Goal: Task Accomplishment & Management: Manage account settings

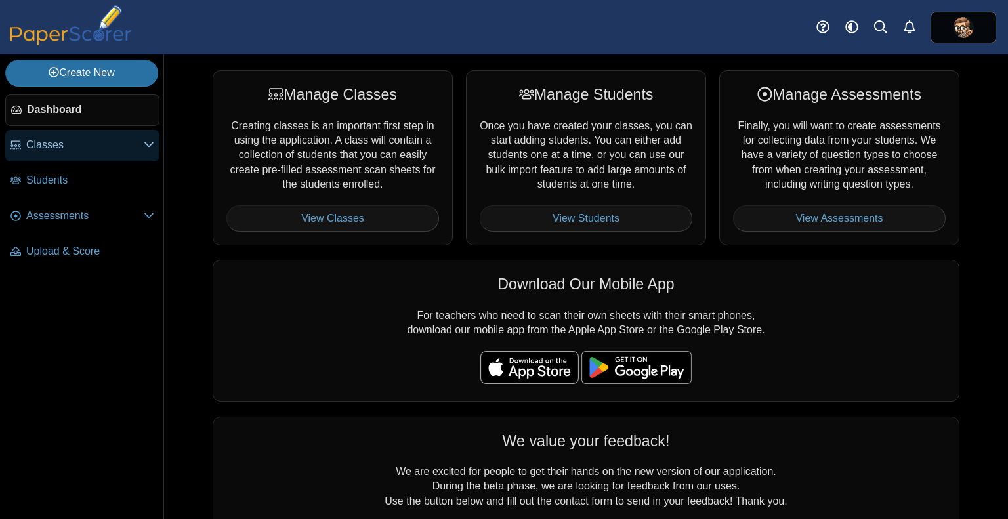
click at [119, 144] on span "Classes" at bounding box center [84, 145] width 117 height 14
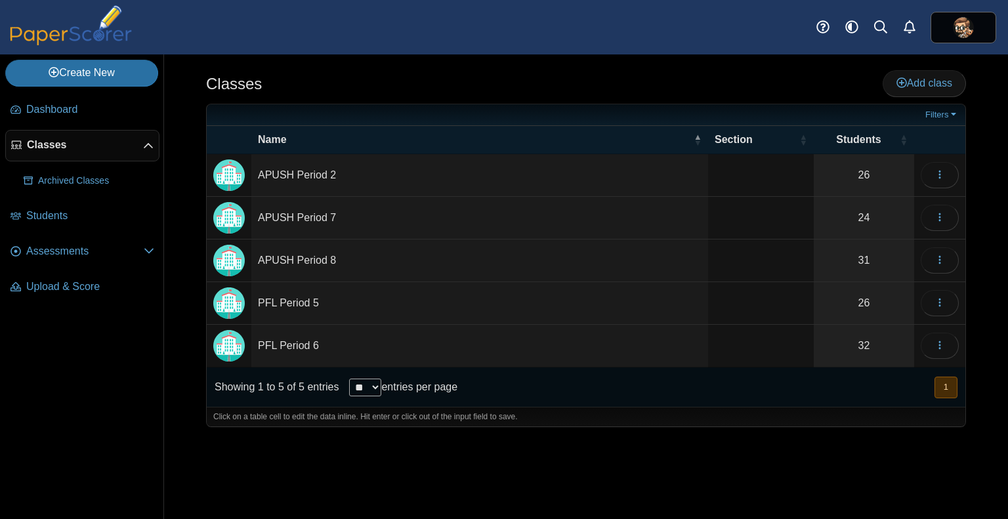
click at [375, 173] on td "APUSH Period 2" at bounding box center [479, 175] width 457 height 43
click at [299, 91] on div "Classes Add class" at bounding box center [586, 85] width 760 height 30
click at [89, 257] on span "Assessments" at bounding box center [84, 251] width 117 height 14
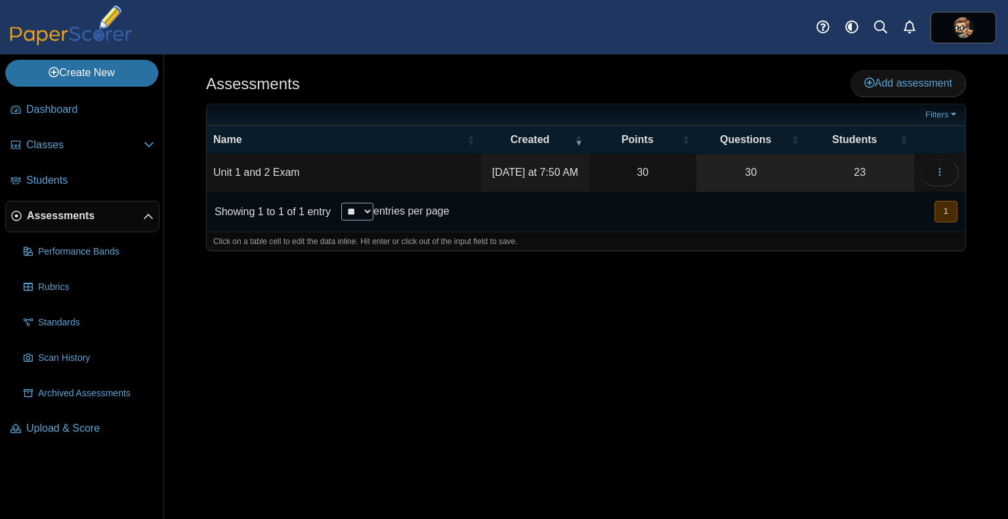
click at [386, 171] on td "Unit 1 and 2 Exam" at bounding box center [344, 172] width 274 height 37
click at [603, 307] on div "Assessments Add assessment 30" at bounding box center [586, 286] width 844 height 465
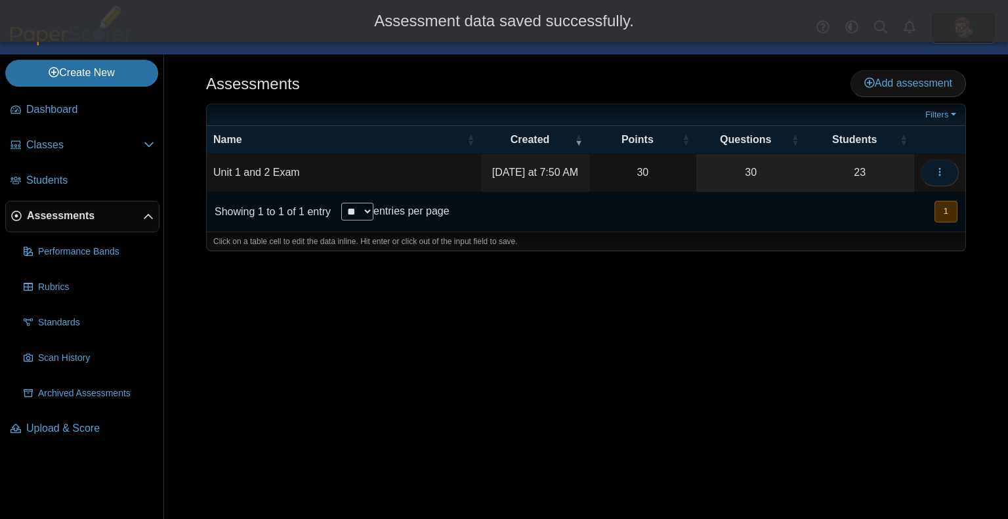
click at [939, 167] on span "button" at bounding box center [940, 172] width 11 height 11
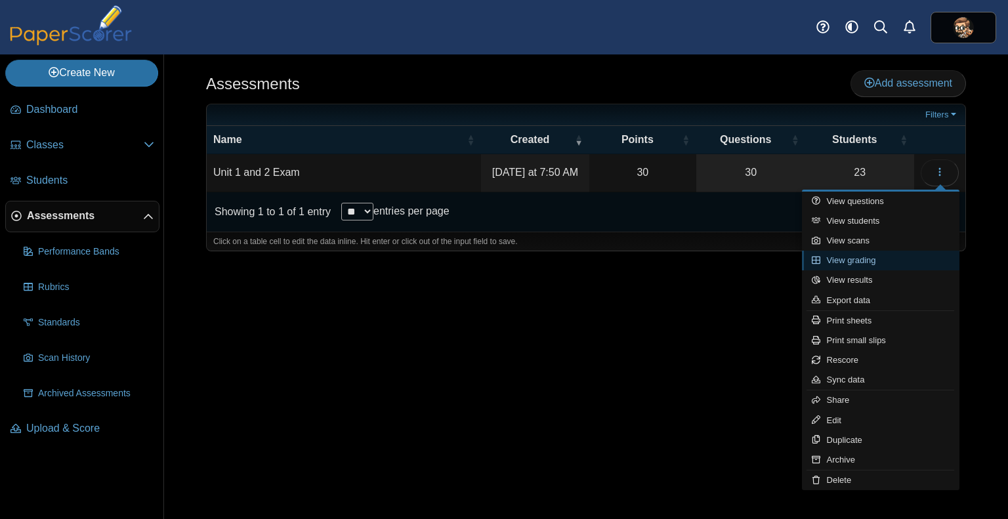
click at [868, 265] on link "View grading" at bounding box center [881, 261] width 158 height 20
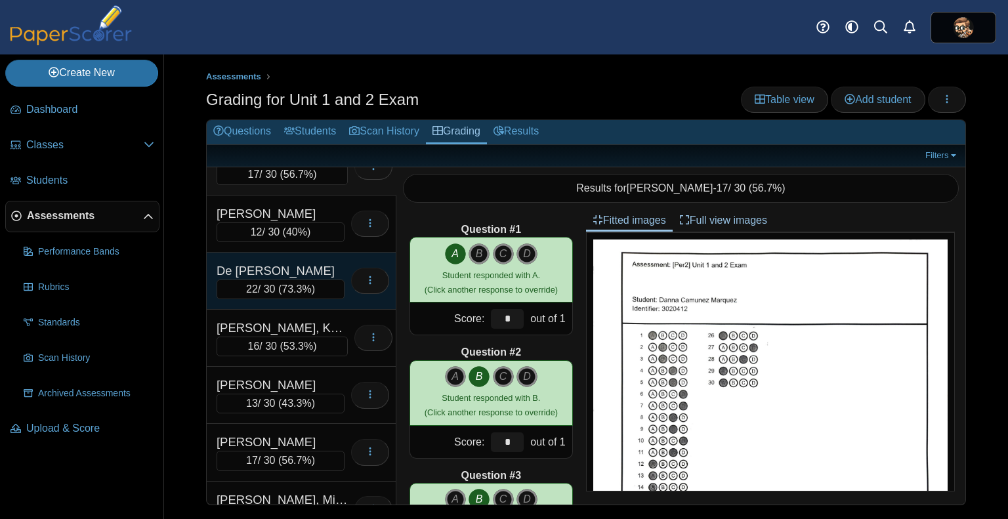
scroll to position [30, 0]
click at [314, 256] on div "De La Rosa, Leah 22 / 30 ( 73.3% ) Loading…" at bounding box center [302, 279] width 190 height 57
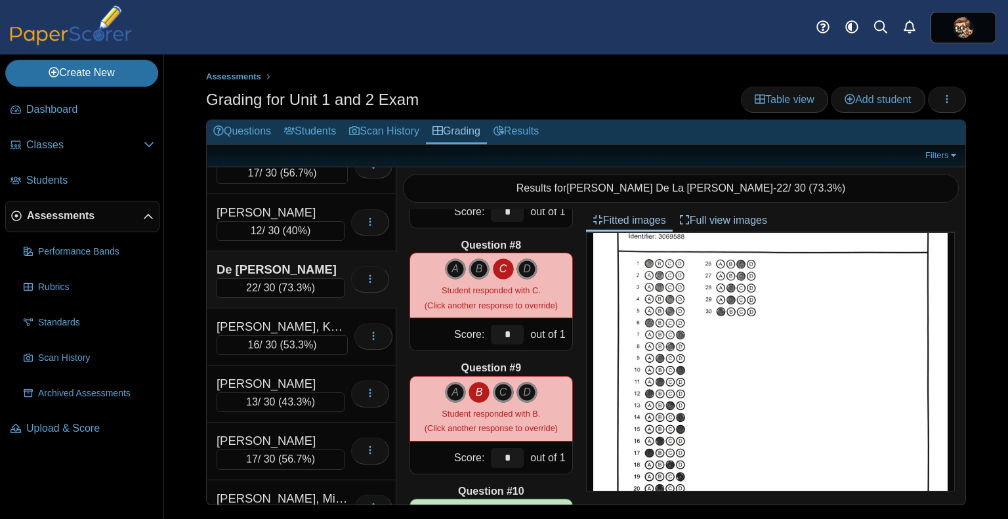
scroll to position [845, 0]
click at [523, 131] on link "Results" at bounding box center [516, 132] width 58 height 24
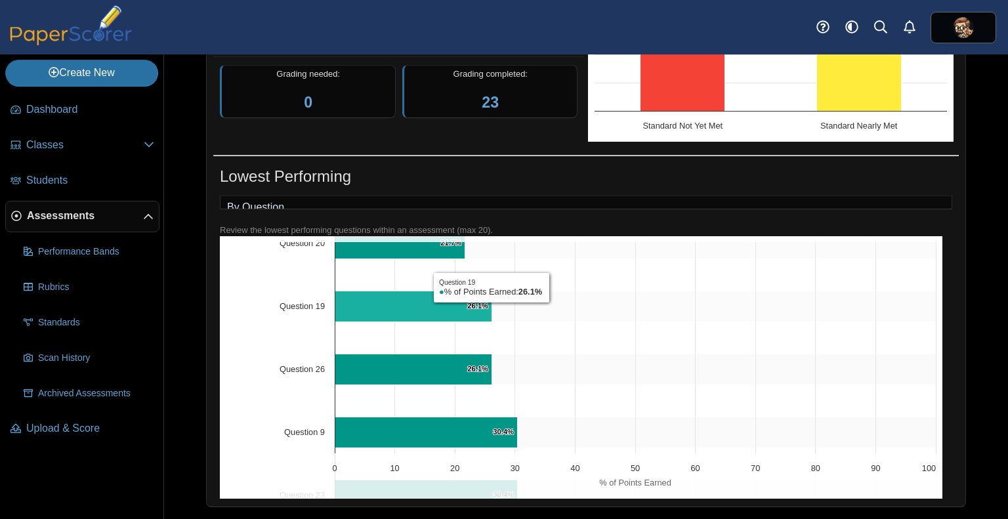
scroll to position [221, 0]
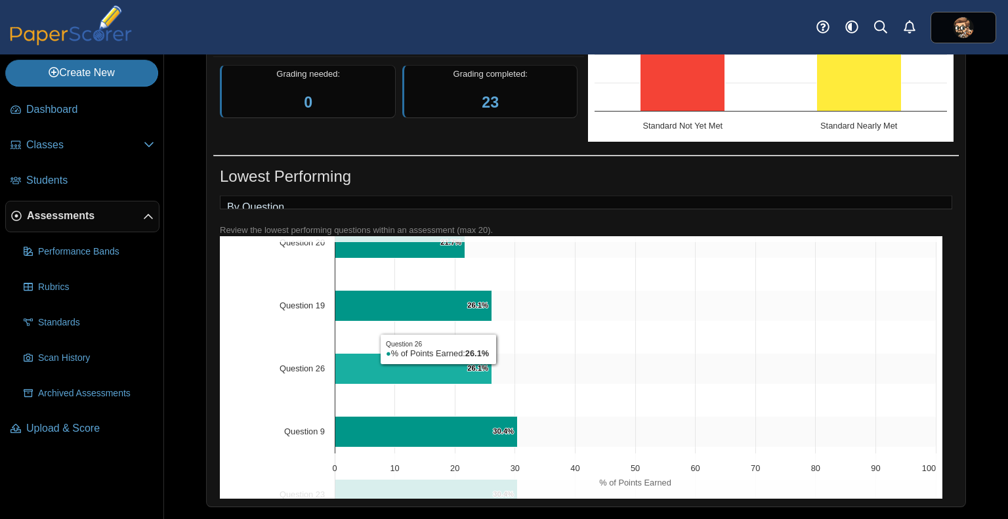
click at [438, 375] on icon "Question 26, 26.1%. % of Points Earned." at bounding box center [413, 368] width 157 height 31
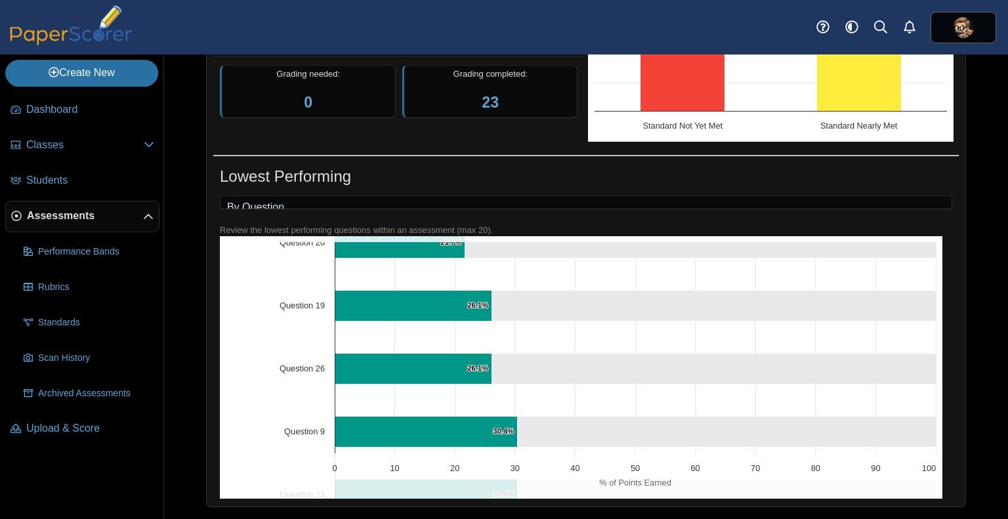
click at [307, 374] on text "Question 26" at bounding box center [302, 369] width 45 height 10
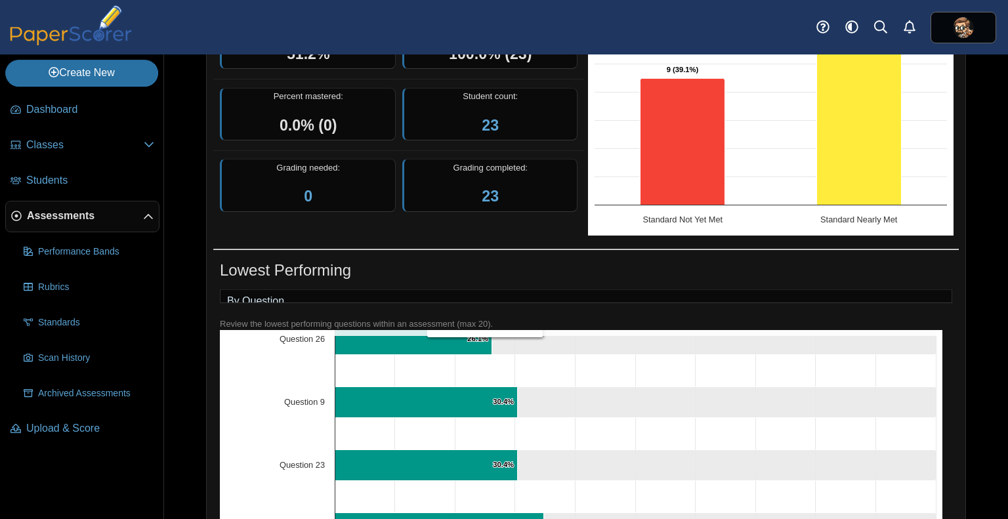
scroll to position [0, 0]
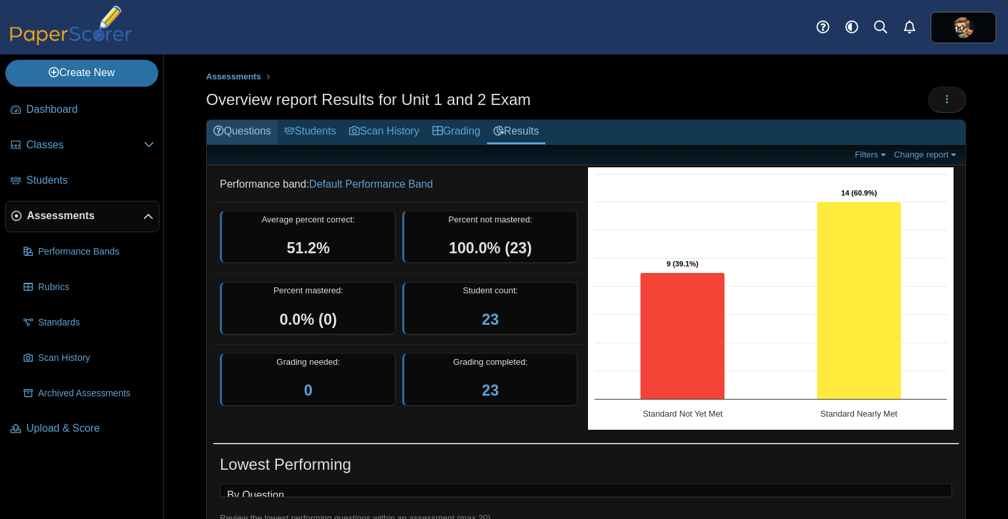
click at [245, 125] on link "Questions" at bounding box center [242, 132] width 71 height 24
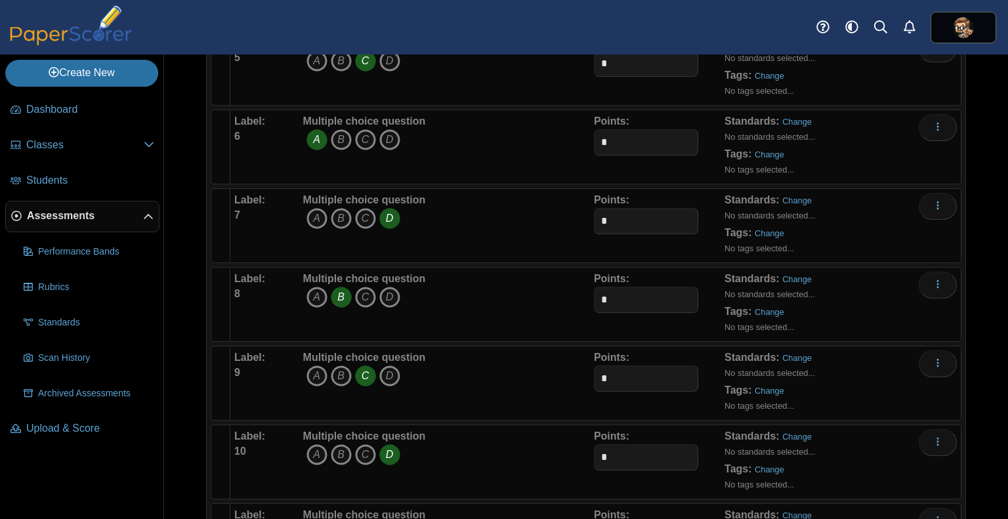
scroll to position [556, 0]
click at [383, 299] on icon "D" at bounding box center [389, 298] width 21 height 21
click at [369, 297] on icon "C" at bounding box center [365, 298] width 21 height 21
click at [318, 294] on icon "A" at bounding box center [317, 298] width 21 height 21
click at [342, 377] on icon "B" at bounding box center [341, 376] width 21 height 21
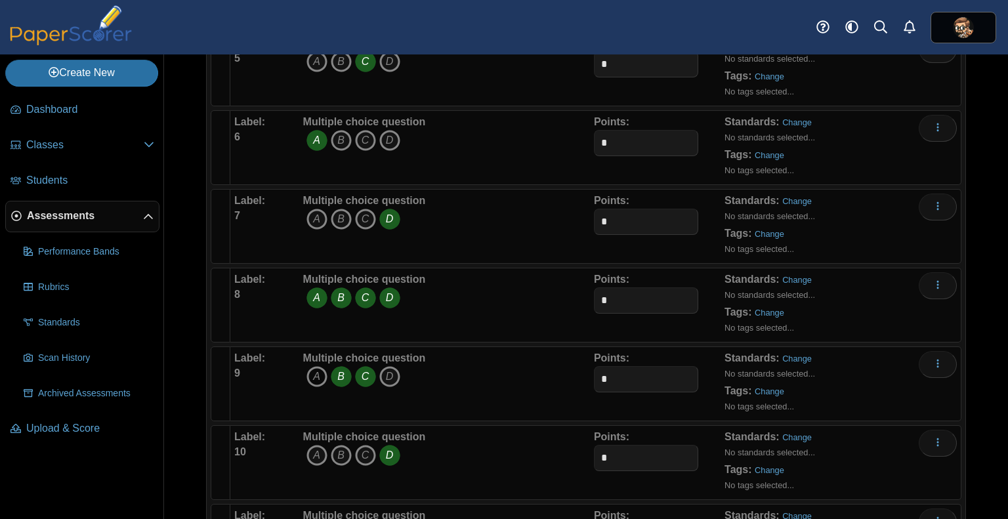
click at [318, 377] on icon "A" at bounding box center [317, 376] width 21 height 21
click at [389, 377] on icon "D" at bounding box center [389, 376] width 21 height 21
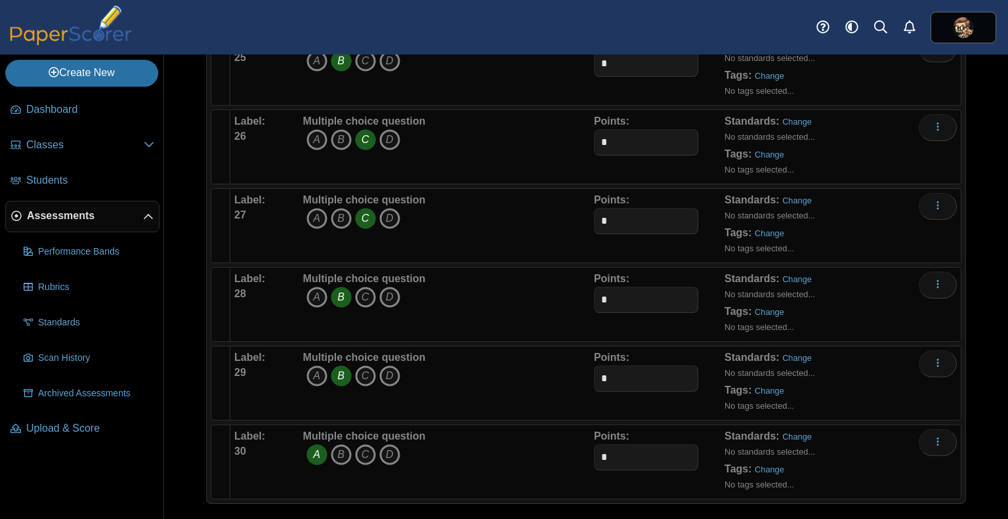
scroll to position [2132, 0]
click at [319, 287] on icon "A" at bounding box center [317, 297] width 21 height 21
click at [364, 289] on icon "C" at bounding box center [365, 297] width 21 height 21
click at [392, 289] on icon "D" at bounding box center [389, 297] width 21 height 21
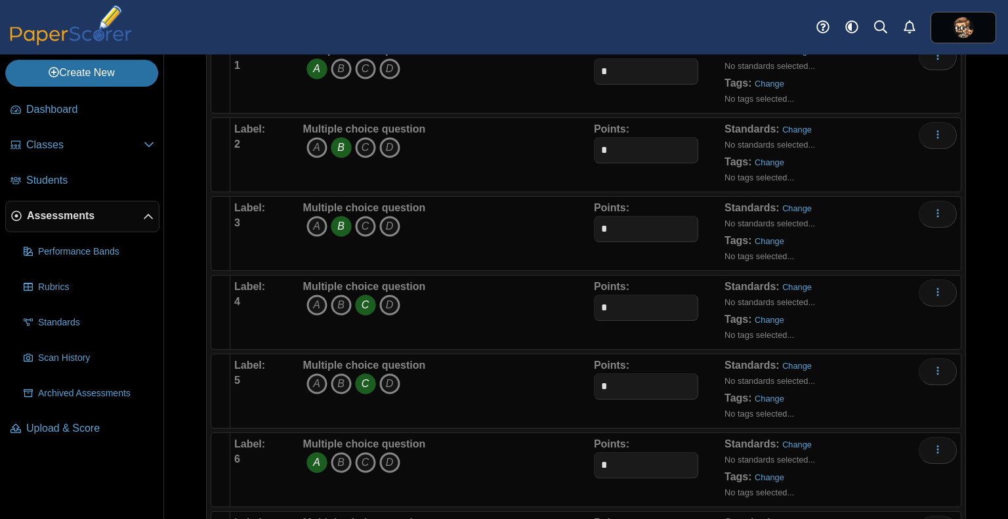
scroll to position [0, 0]
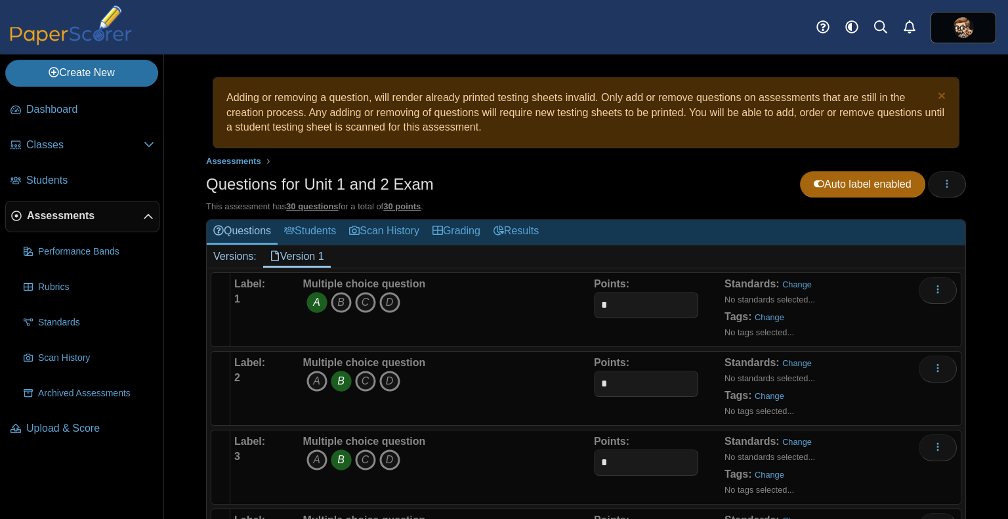
click at [603, 192] on div "Questions for Unit 1 and 2 Exam Auto label enabled Loading…" at bounding box center [586, 186] width 760 height 30
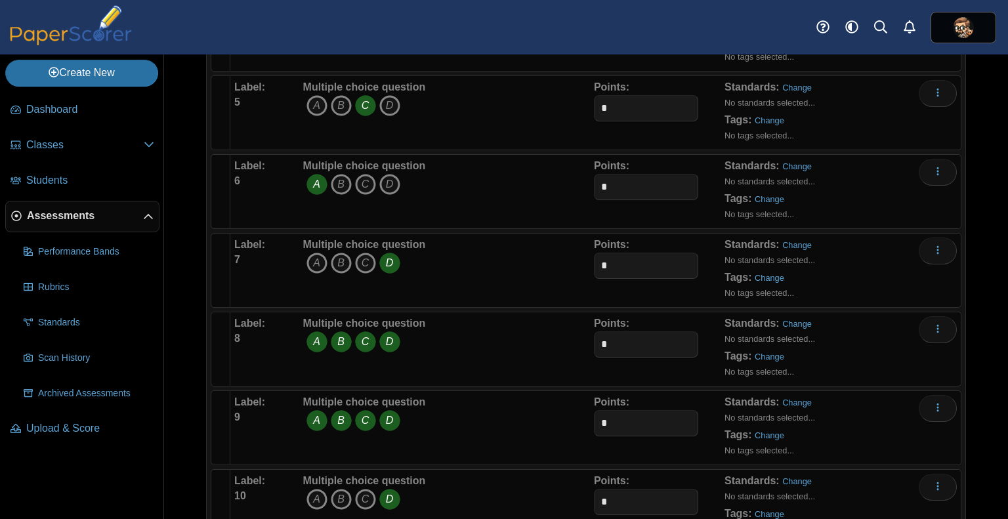
scroll to position [512, 0]
drag, startPoint x: 622, startPoint y: 338, endPoint x: 552, endPoint y: 342, distance: 69.7
click at [552, 342] on div "Label: 8 Multiple choice question A B C D *" at bounding box center [595, 349] width 723 height 66
type input "*"
drag, startPoint x: 617, startPoint y: 419, endPoint x: 591, endPoint y: 419, distance: 26.3
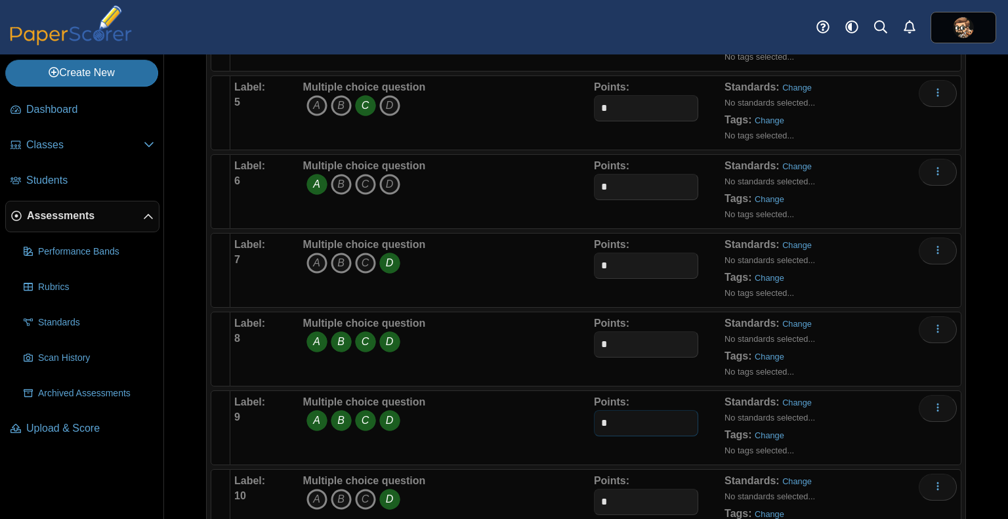
click at [594, 419] on input "*" at bounding box center [646, 423] width 104 height 26
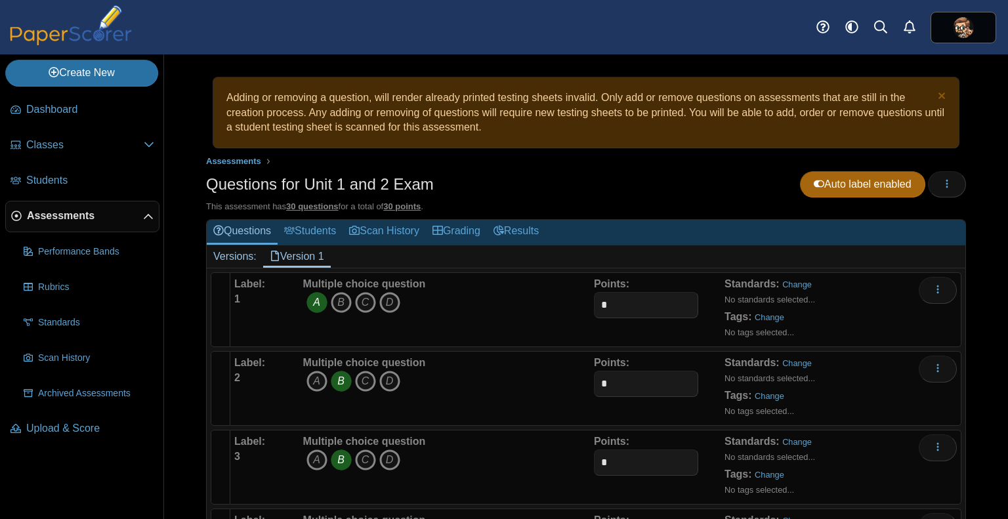
type input "*"
click at [590, 195] on div "Questions for Unit 1 and 2 Exam Auto label enabled Loading…" at bounding box center [586, 186] width 760 height 30
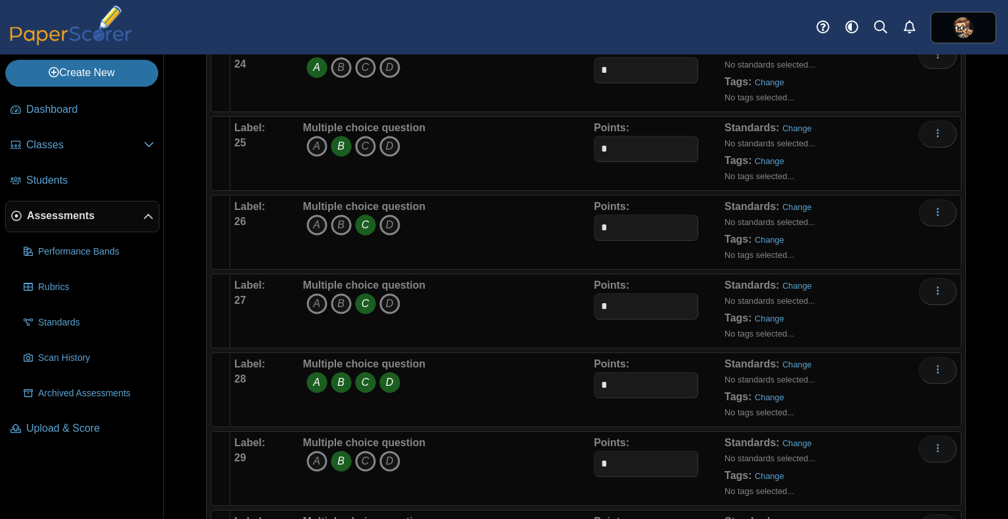
scroll to position [2132, 0]
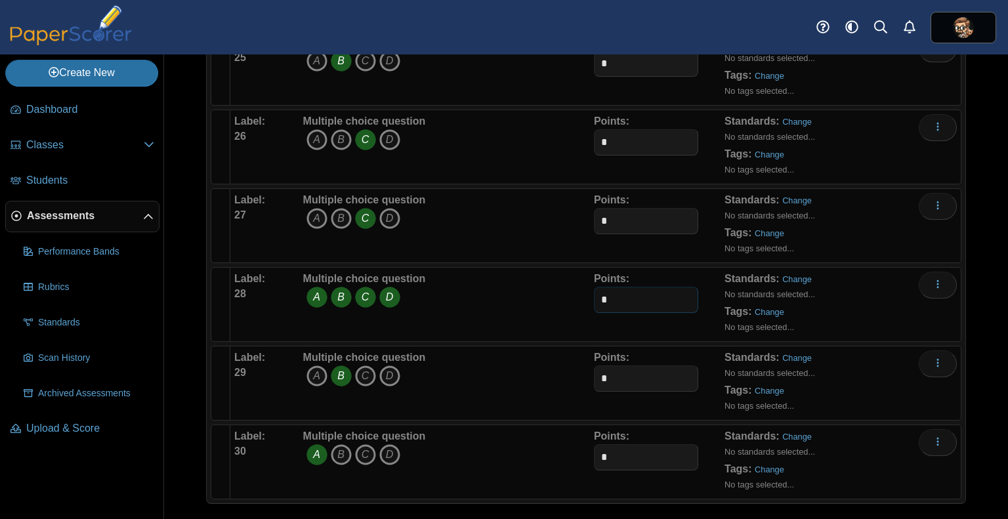
drag, startPoint x: 625, startPoint y: 291, endPoint x: 574, endPoint y: 289, distance: 51.2
click at [574, 289] on div "Label: 28 Multiple choice question A B C D *" at bounding box center [595, 305] width 723 height 66
type input "*"
click at [519, 299] on div "Multiple choice question A B C D" at bounding box center [447, 305] width 294 height 66
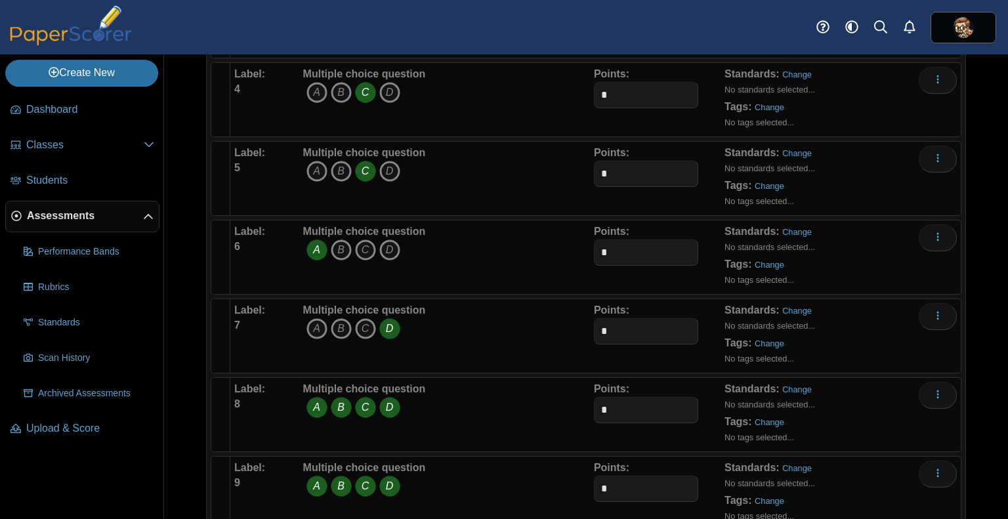
scroll to position [0, 0]
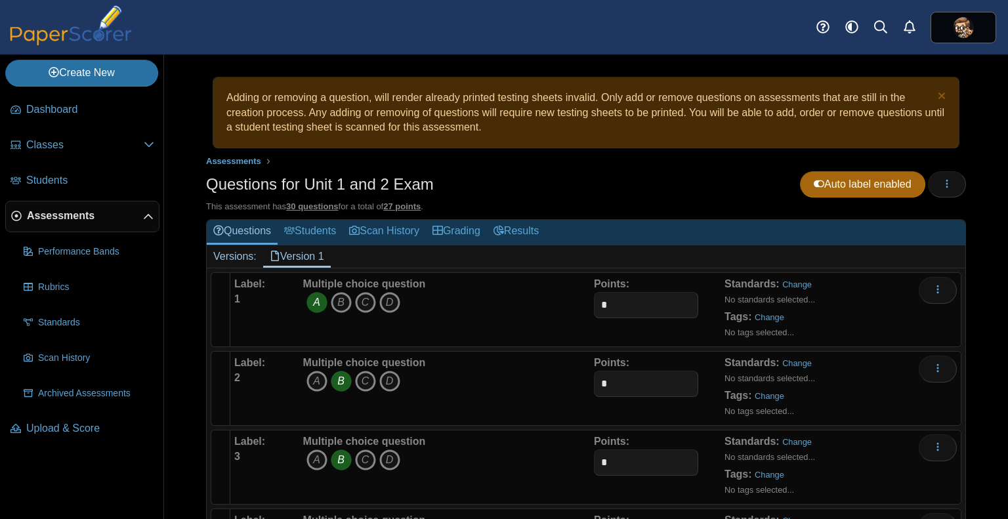
click at [515, 196] on div "Questions for Unit 1 and 2 Exam Auto label enabled Loading…" at bounding box center [586, 186] width 760 height 30
click at [512, 231] on link "Results" at bounding box center [516, 232] width 58 height 24
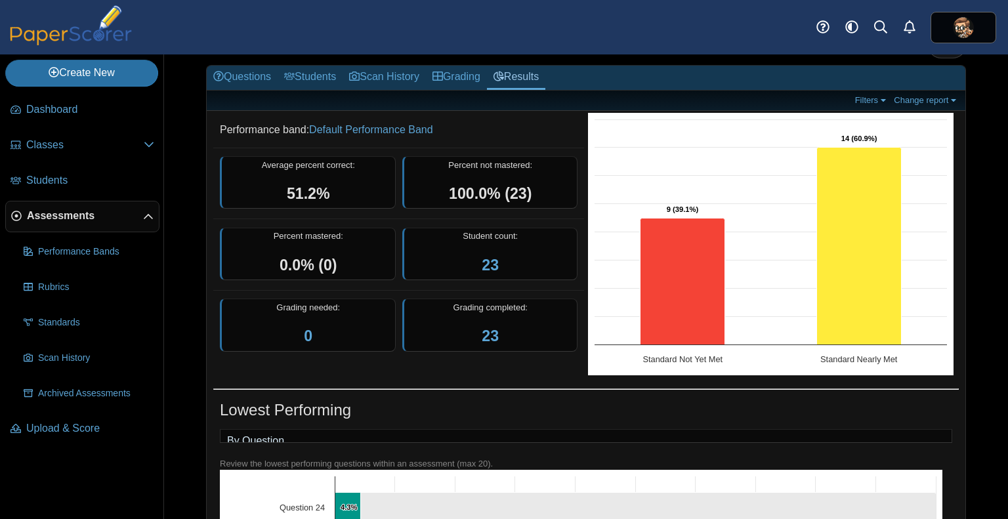
scroll to position [54, 0]
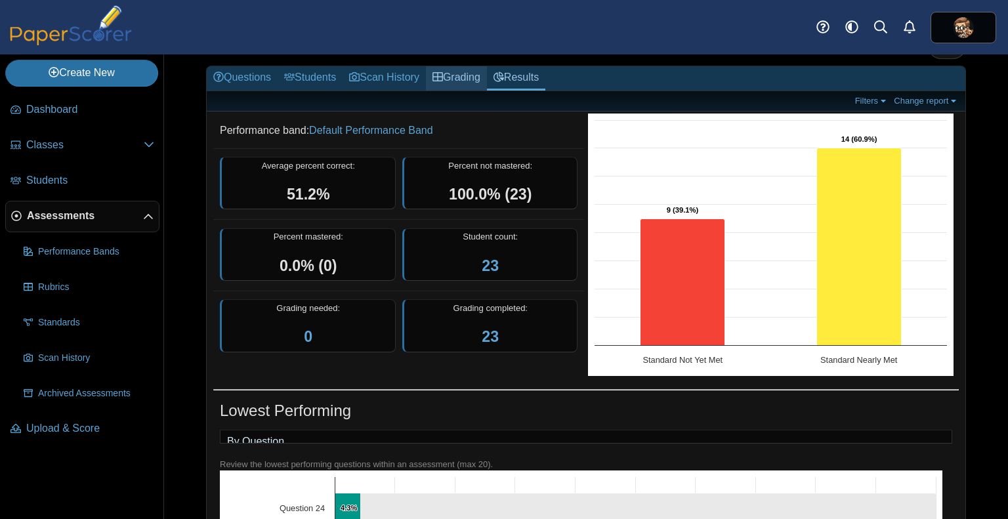
click at [471, 77] on link "Grading" at bounding box center [456, 78] width 61 height 24
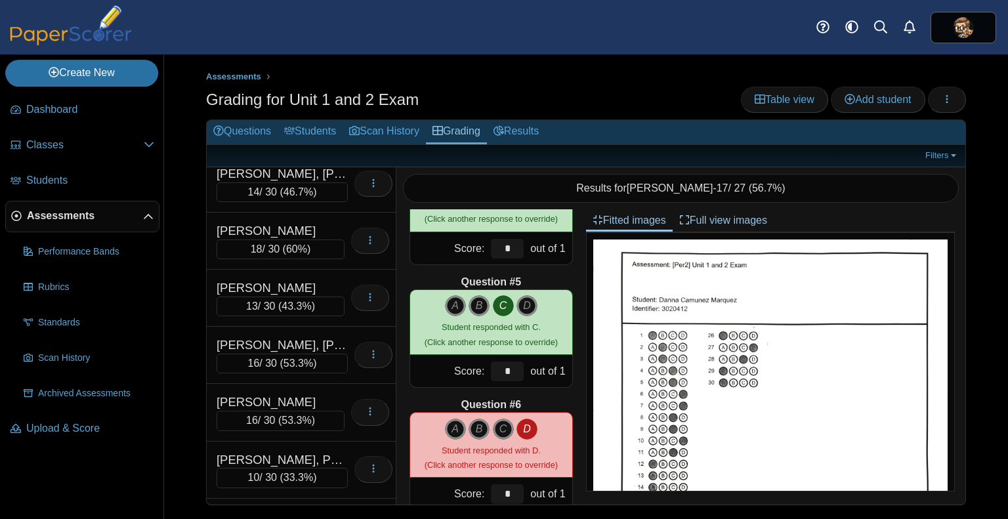
scroll to position [449, 0]
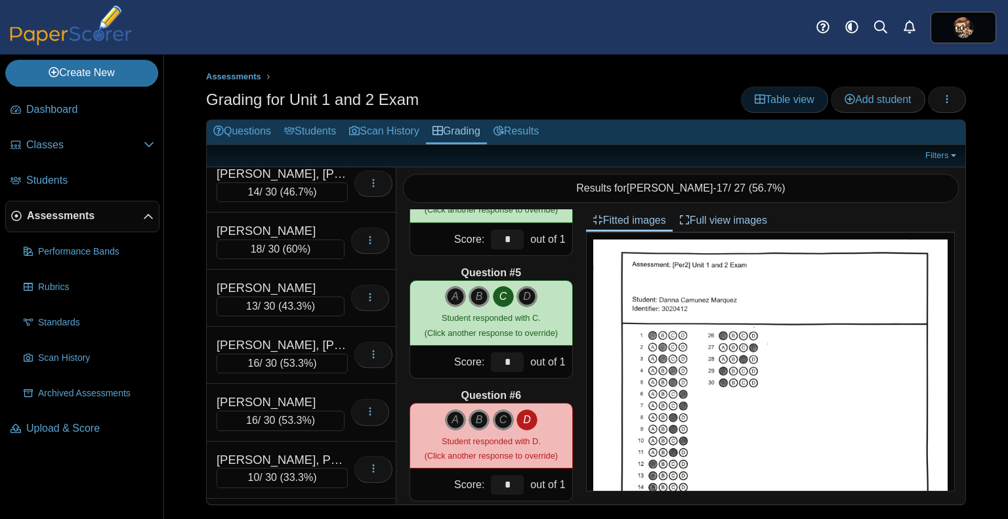
click at [777, 98] on span "Table view" at bounding box center [785, 99] width 60 height 11
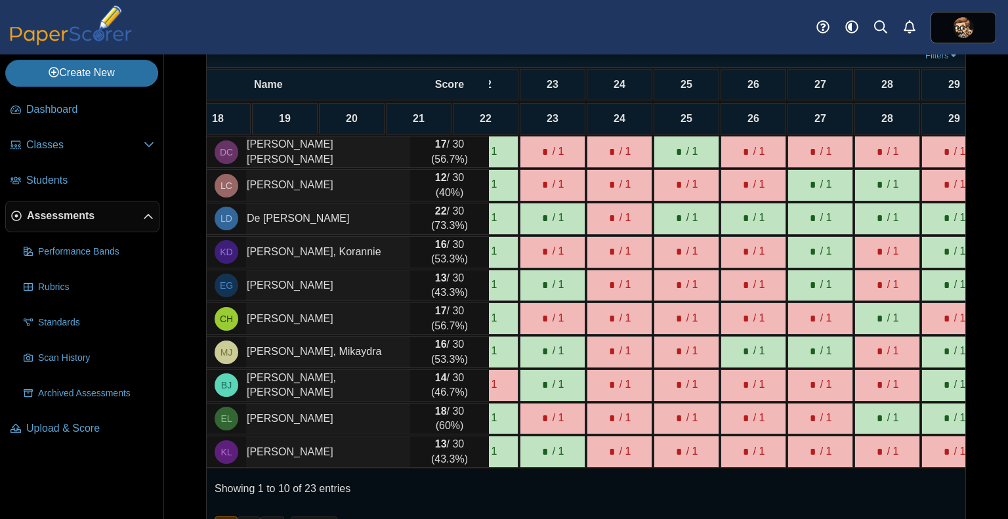
scroll to position [0, 1410]
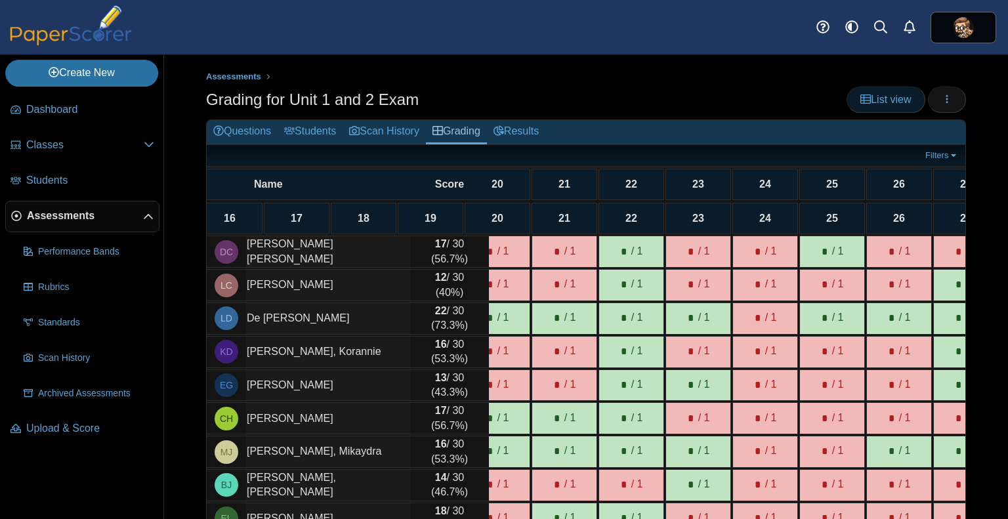
click at [869, 102] on span "List view" at bounding box center [886, 99] width 51 height 11
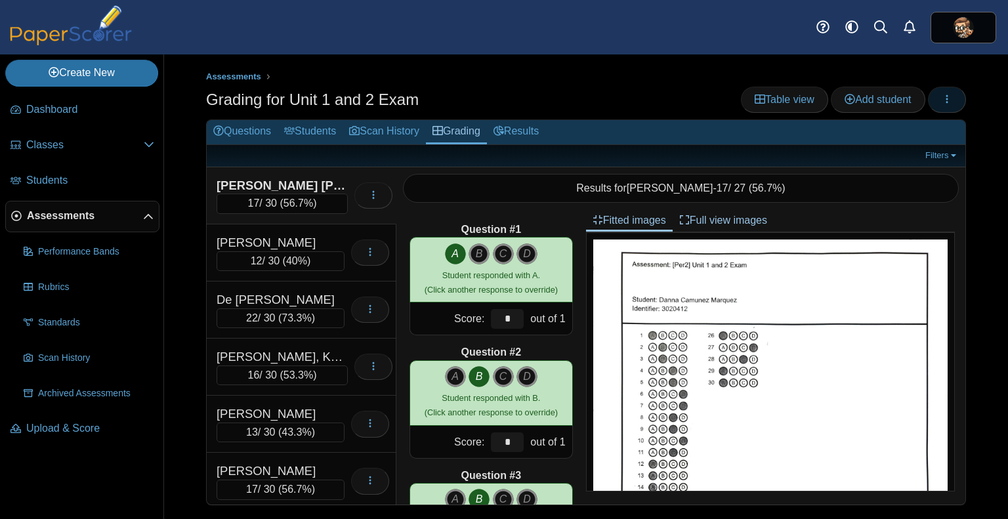
click at [954, 104] on button "button" at bounding box center [947, 100] width 38 height 26
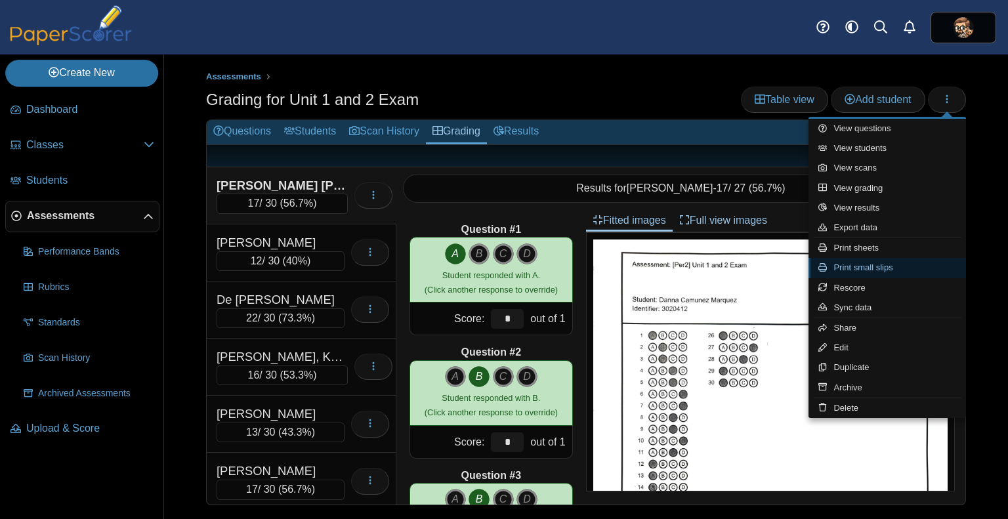
click at [861, 267] on link "Print small slips" at bounding box center [888, 268] width 158 height 20
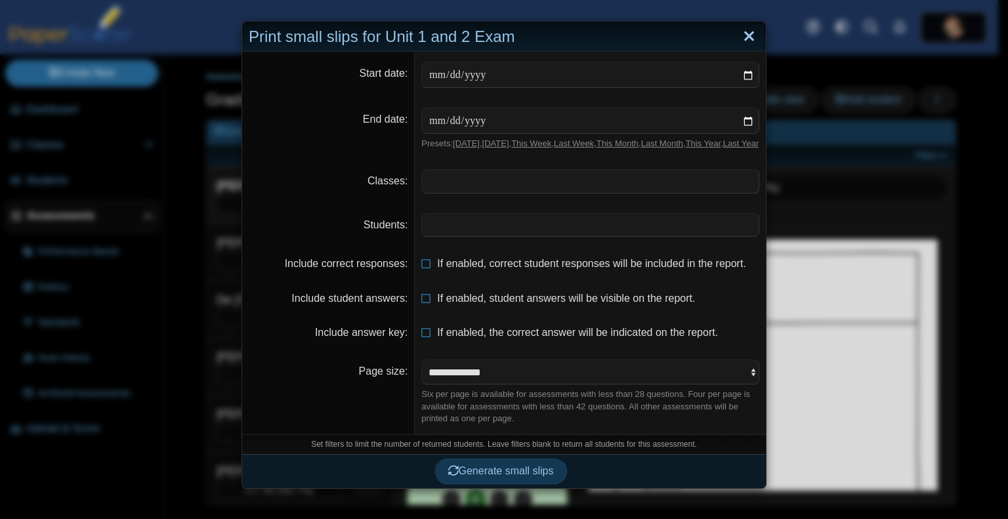
click at [750, 37] on link "Close" at bounding box center [749, 37] width 20 height 22
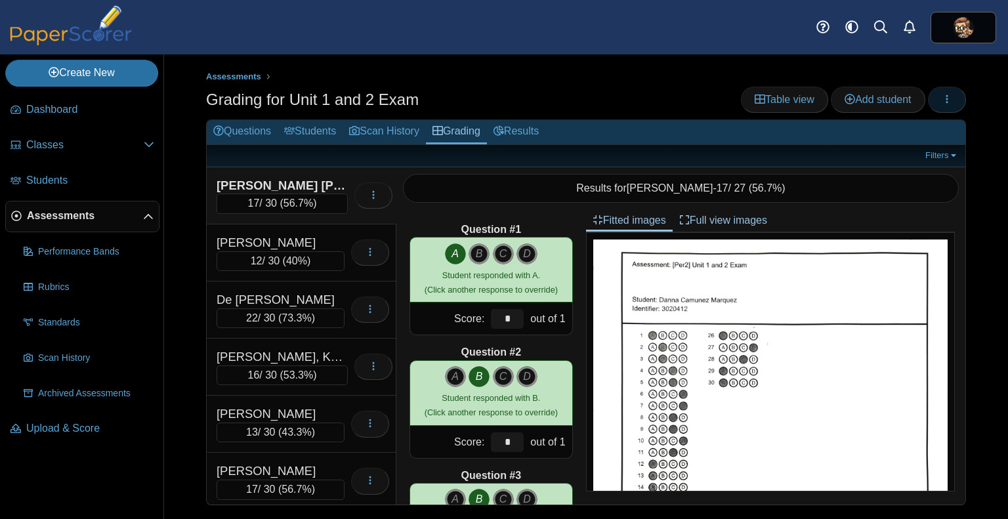
click at [945, 98] on icon "button" at bounding box center [947, 99] width 11 height 11
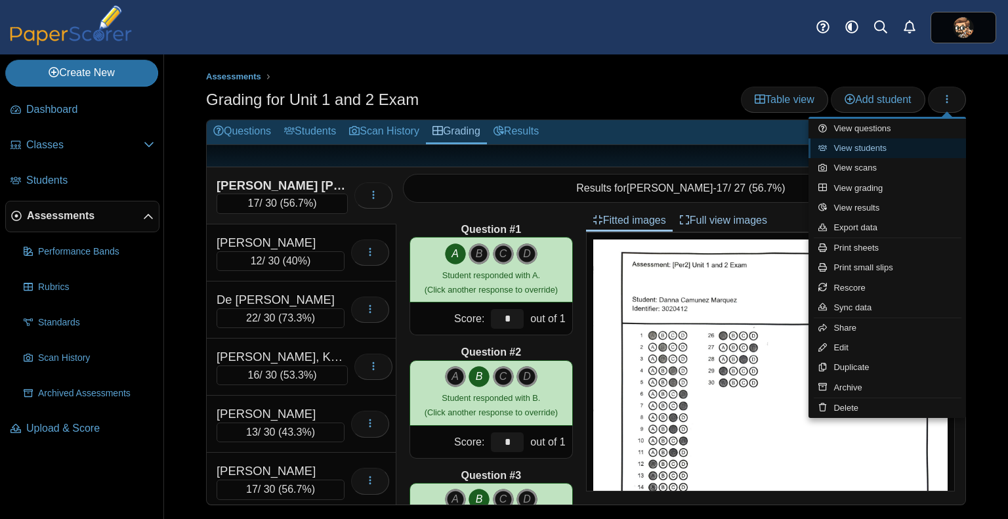
click at [877, 149] on link "View students" at bounding box center [888, 149] width 158 height 20
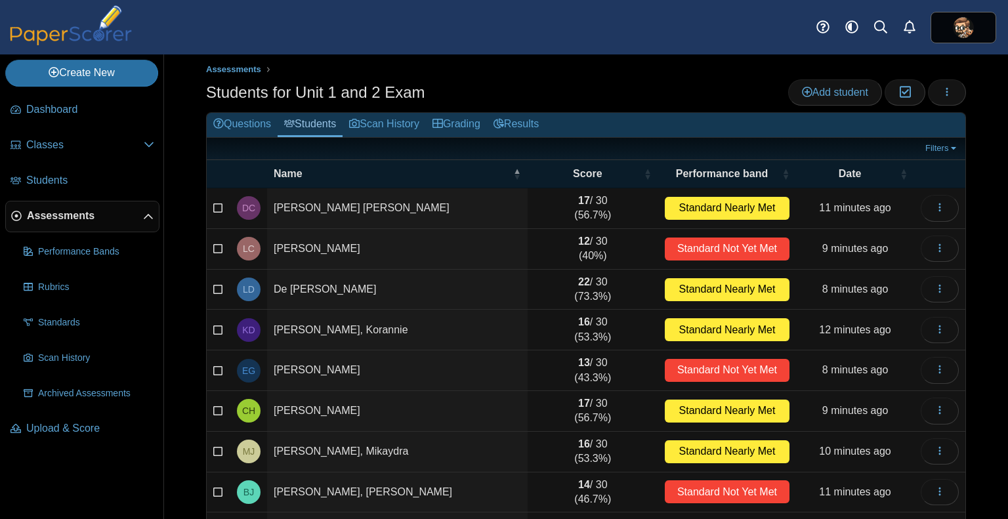
scroll to position [8, 0]
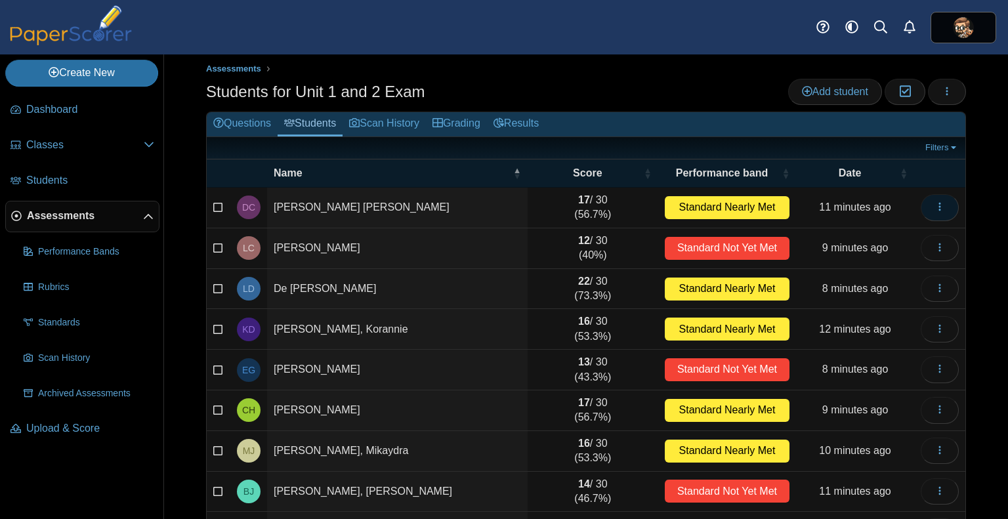
click at [935, 203] on icon "button" at bounding box center [940, 207] width 11 height 11
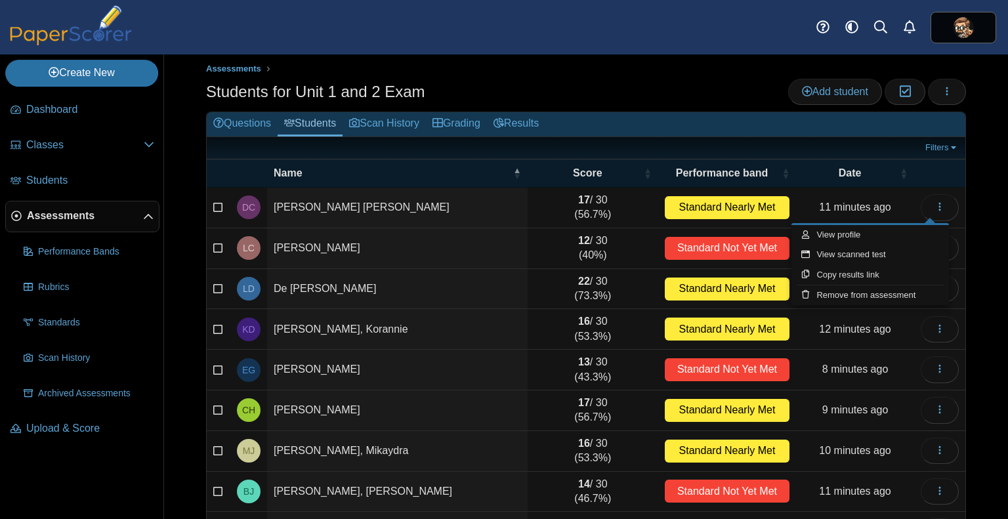
click at [685, 106] on div "Students for Unit 1 and 2 Exam Add student Moderation 0 Loading…" at bounding box center [586, 94] width 760 height 30
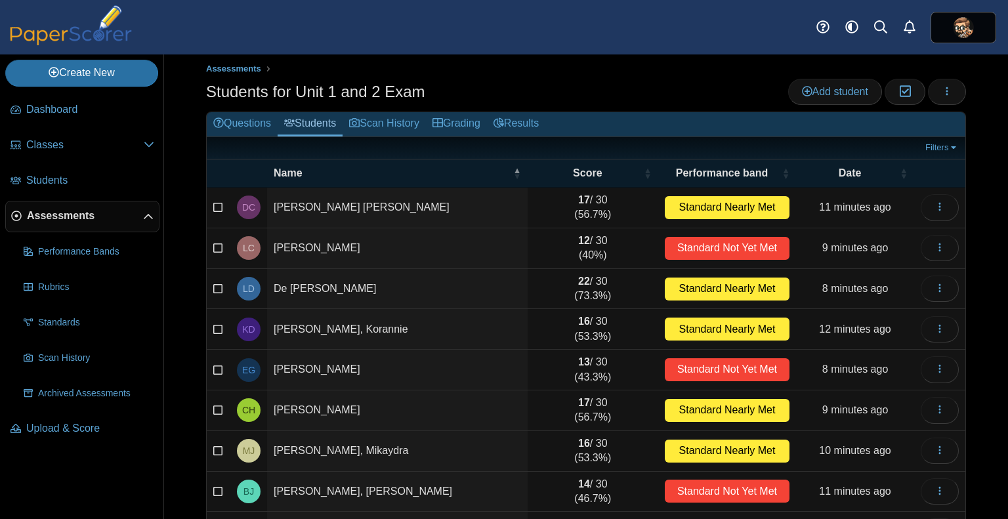
scroll to position [131, 0]
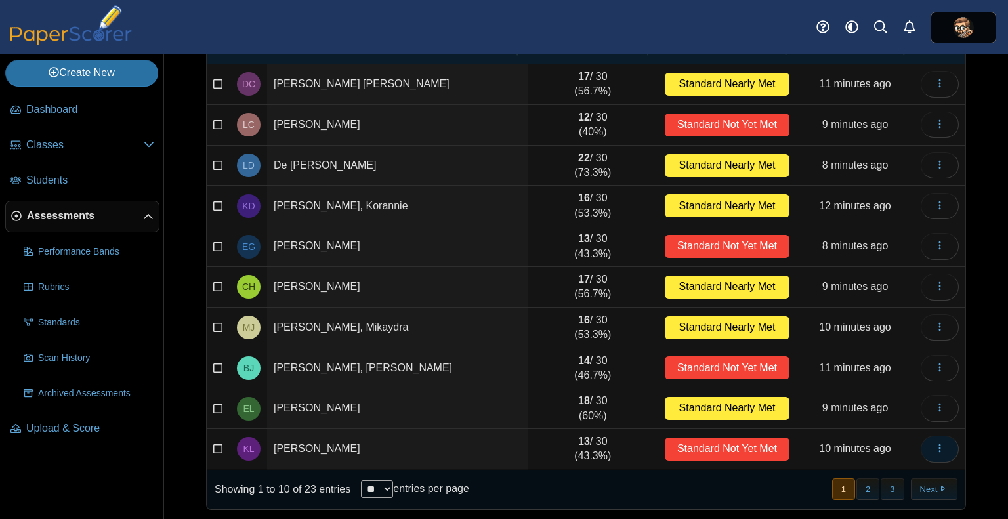
click at [935, 446] on icon "button" at bounding box center [940, 448] width 11 height 11
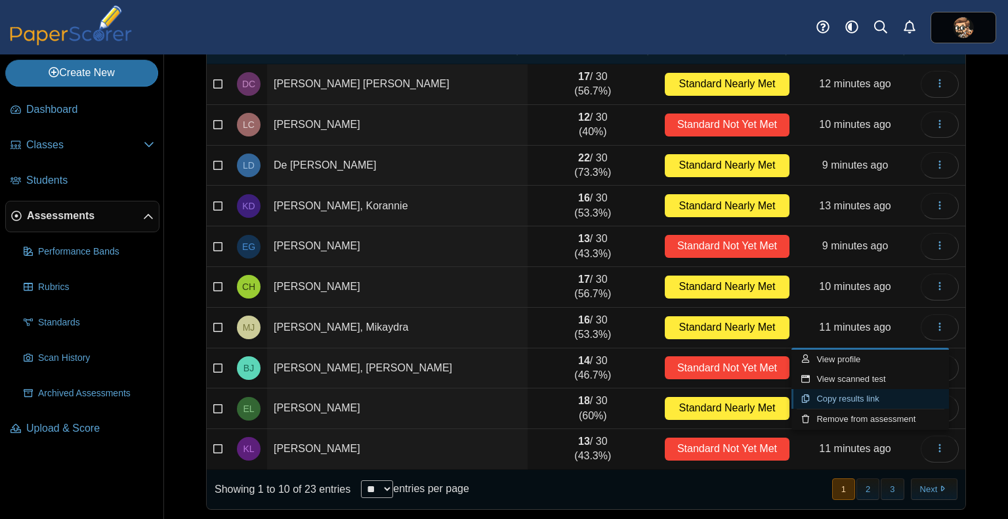
click at [847, 399] on link "Copy results link" at bounding box center [871, 399] width 158 height 20
type textarea "**********"
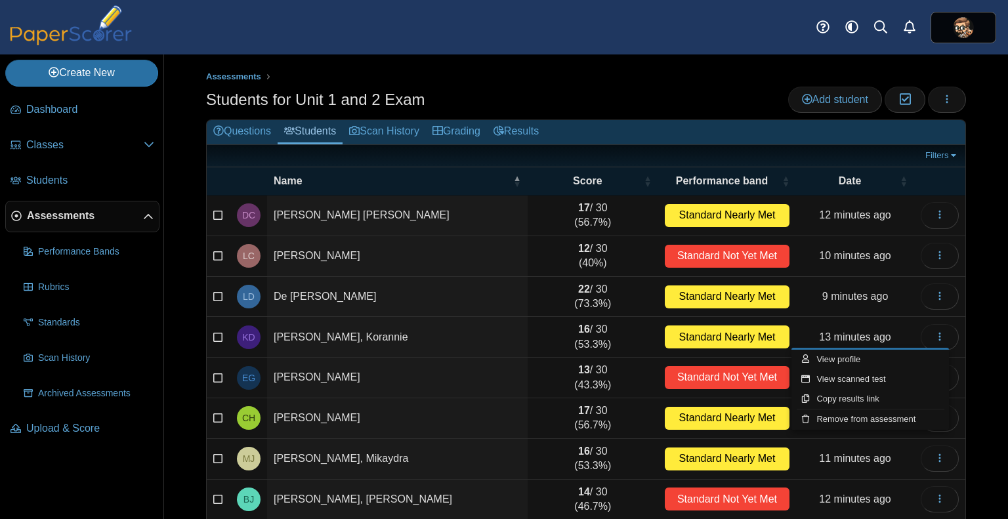
click at [567, 98] on div "Students for Unit 1 and 2 Exam Add student Moderation 0 Loading…" at bounding box center [586, 102] width 760 height 30
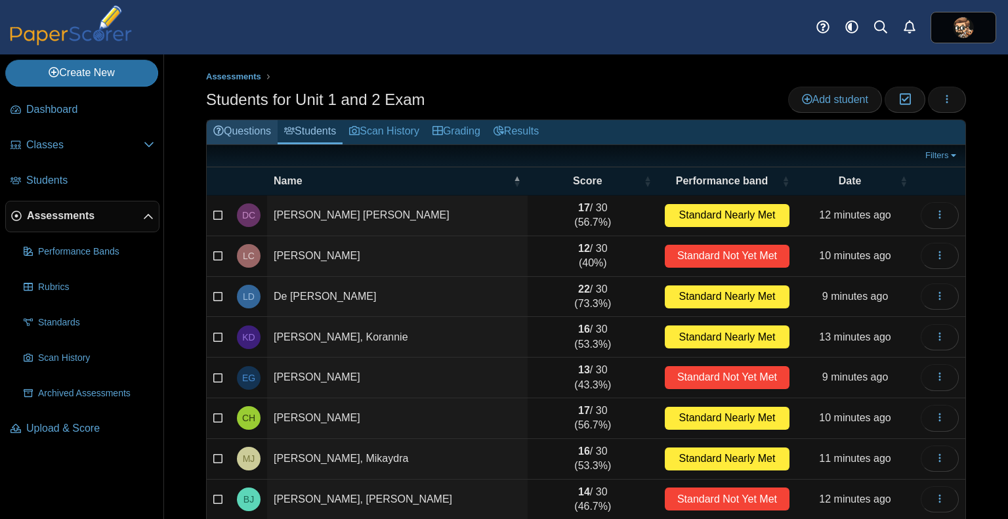
click at [226, 120] on link "Questions" at bounding box center [242, 132] width 71 height 24
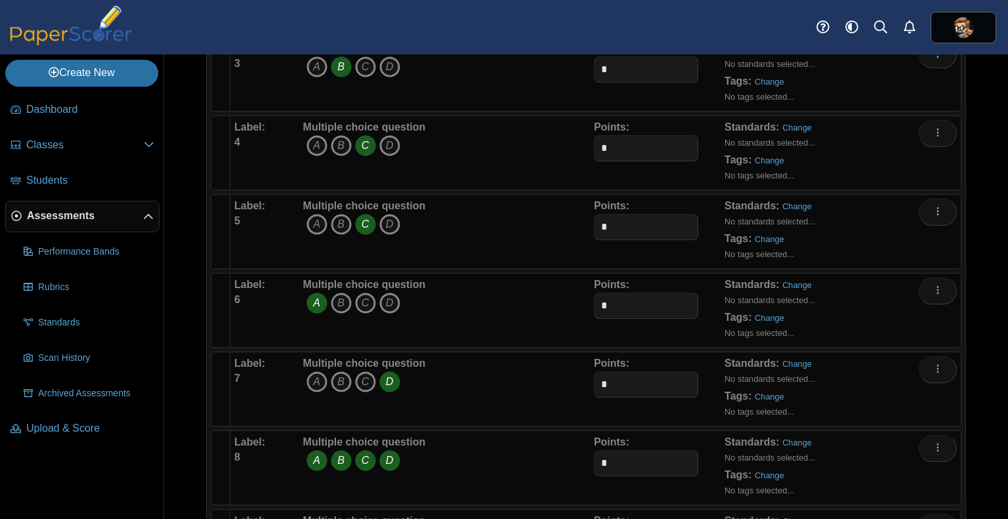
scroll to position [505, 0]
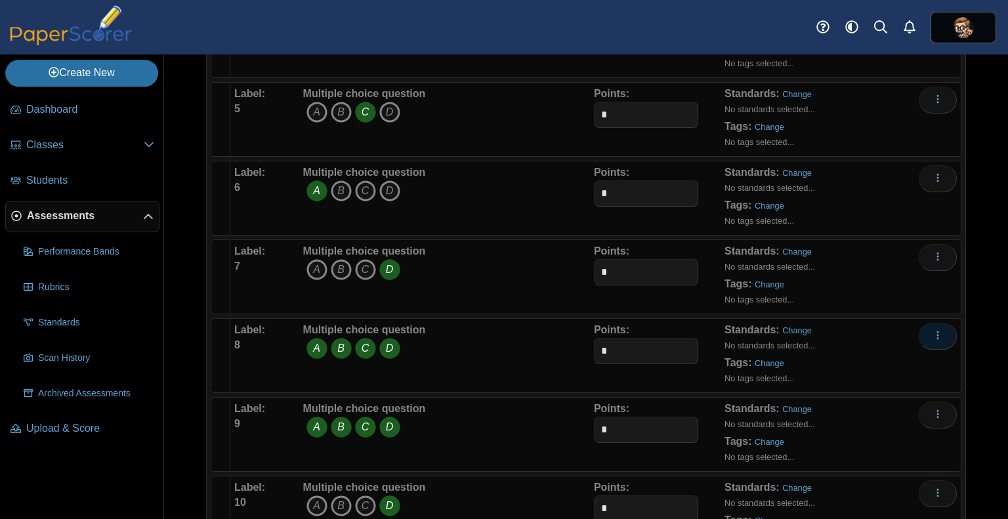
click at [937, 333] on use "More options" at bounding box center [938, 335] width 2 height 9
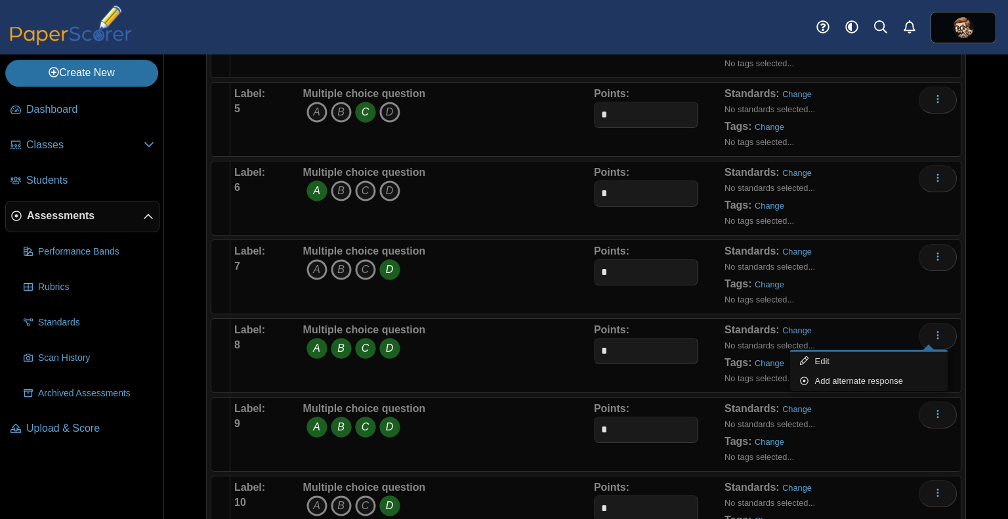
click at [977, 366] on div "Adding or removing a question, will render already printed testing sheets inval…" at bounding box center [586, 286] width 844 height 465
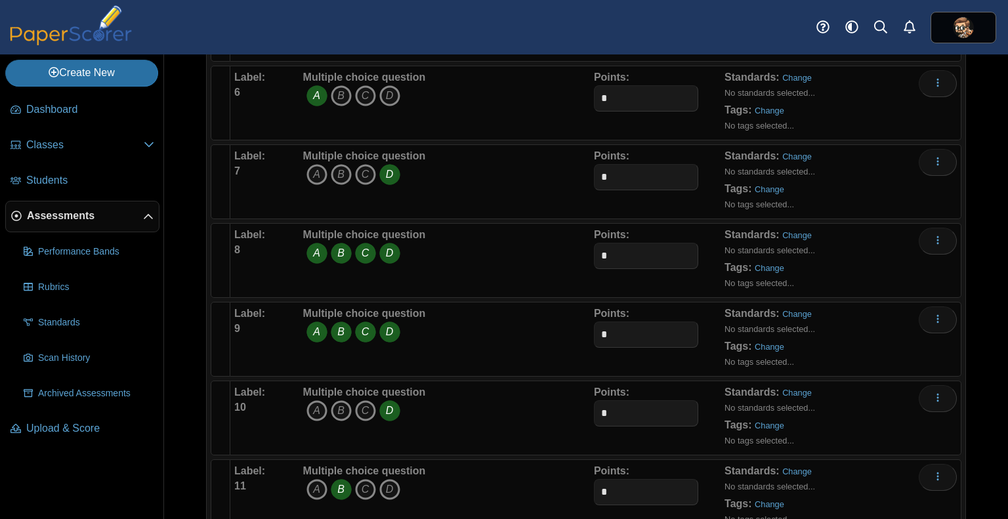
scroll to position [599, 0]
drag, startPoint x: 614, startPoint y: 247, endPoint x: 580, endPoint y: 253, distance: 34.0
click at [580, 253] on div "Label: 8 Multiple choice question A B C D *" at bounding box center [595, 262] width 723 height 66
type input "*"
drag, startPoint x: 610, startPoint y: 337, endPoint x: 566, endPoint y: 332, distance: 44.9
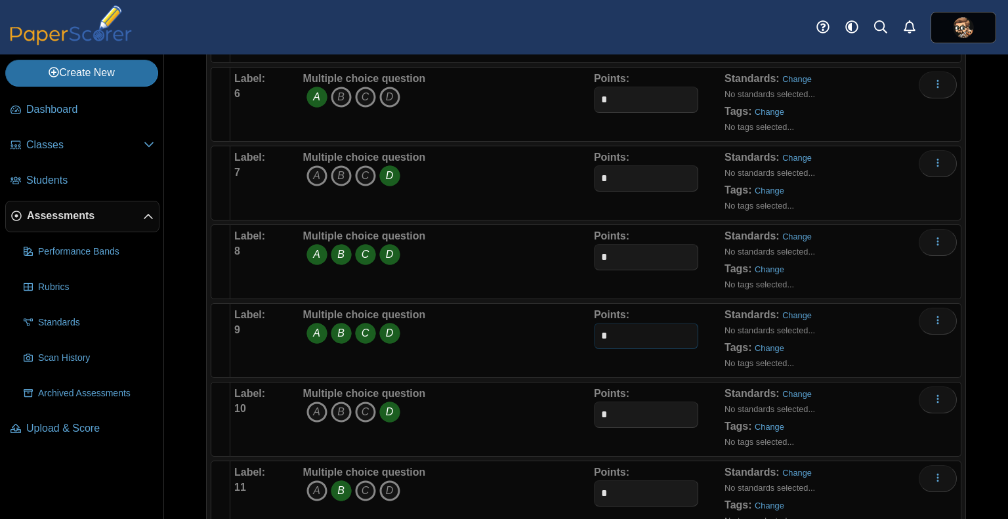
click at [566, 332] on div "Label: 9 Multiple choice question A B C D *" at bounding box center [595, 341] width 723 height 66
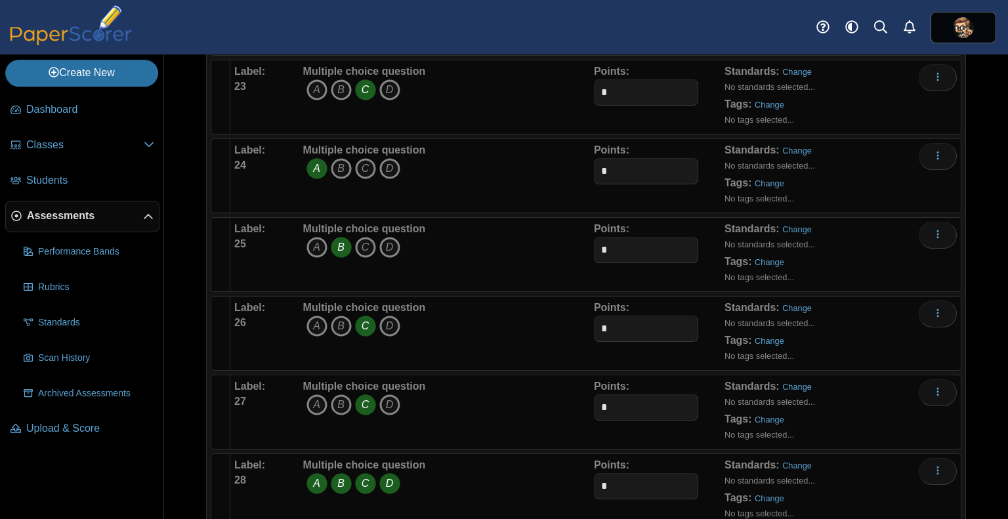
scroll to position [1978, 0]
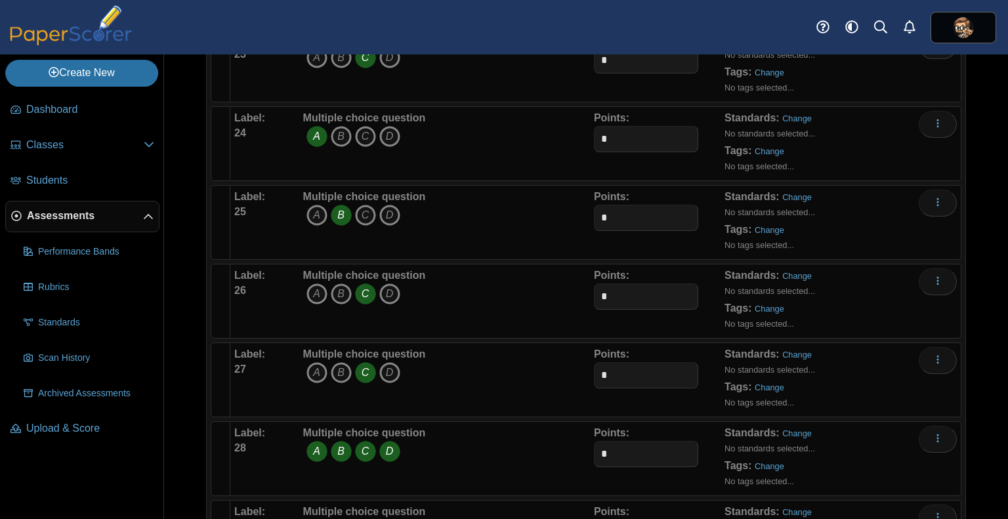
type input "*"
drag, startPoint x: 610, startPoint y: 447, endPoint x: 565, endPoint y: 438, distance: 45.6
click at [565, 438] on div "Label: 28 Multiple choice question A B C D *" at bounding box center [595, 459] width 723 height 66
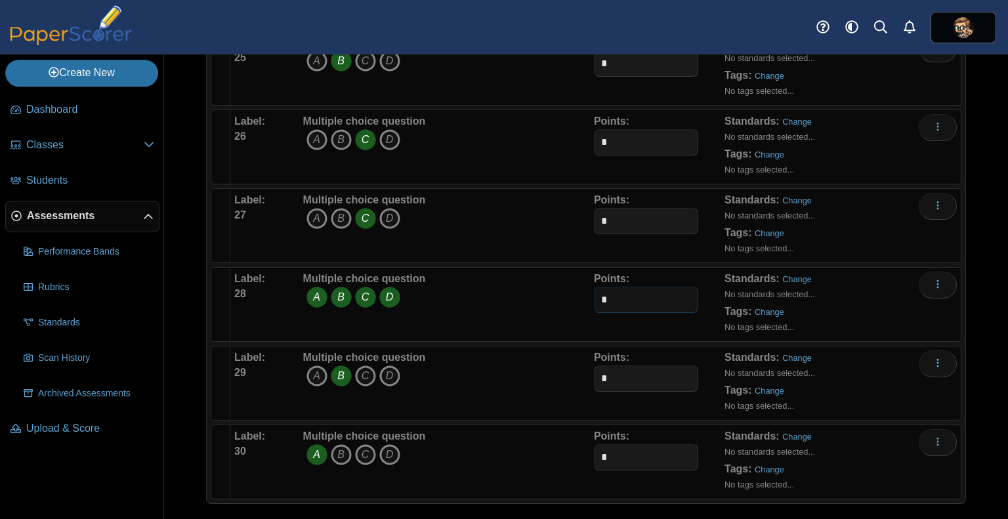
type input "*"
click at [982, 398] on div "Adding or removing a question, will render already printed testing sheets inval…" at bounding box center [586, 286] width 844 height 465
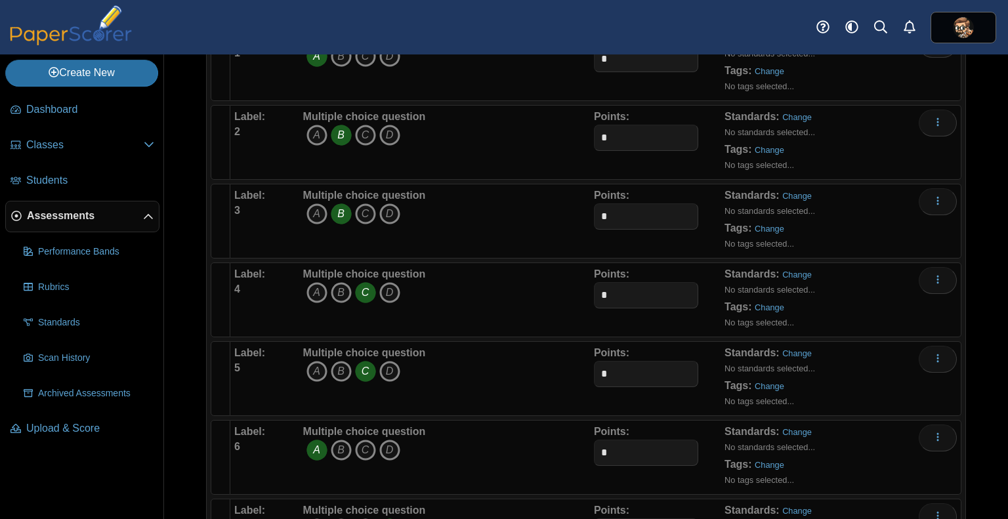
scroll to position [0, 0]
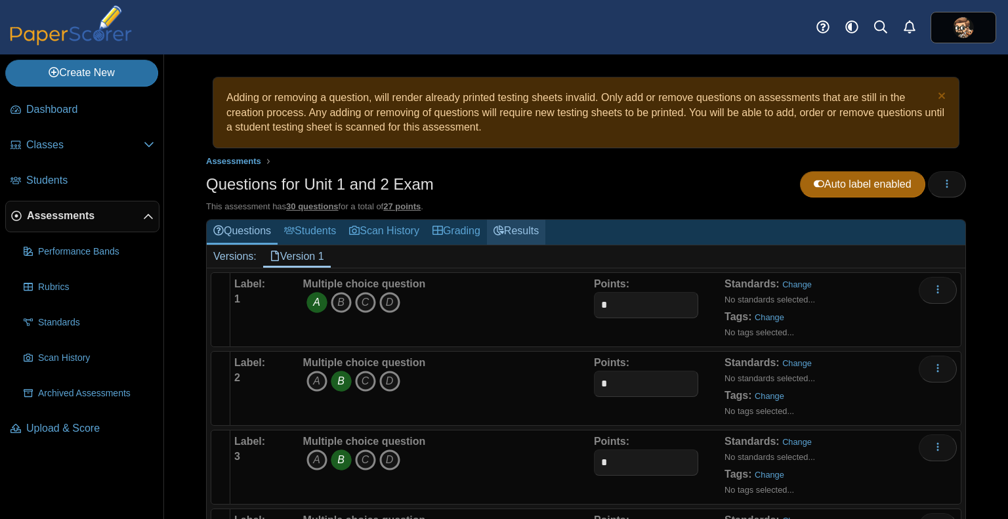
click at [511, 233] on link "Results" at bounding box center [516, 232] width 58 height 24
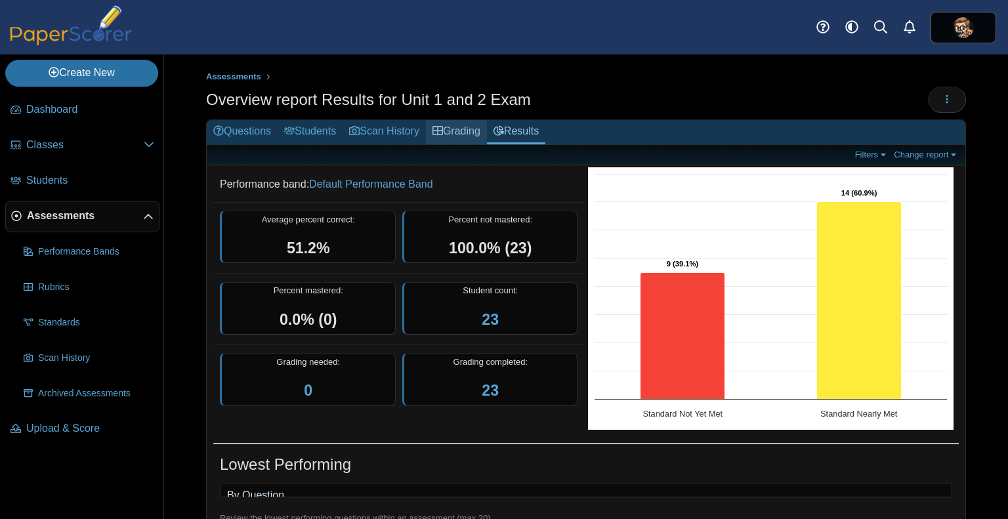
click at [462, 129] on link "Grading" at bounding box center [456, 132] width 61 height 24
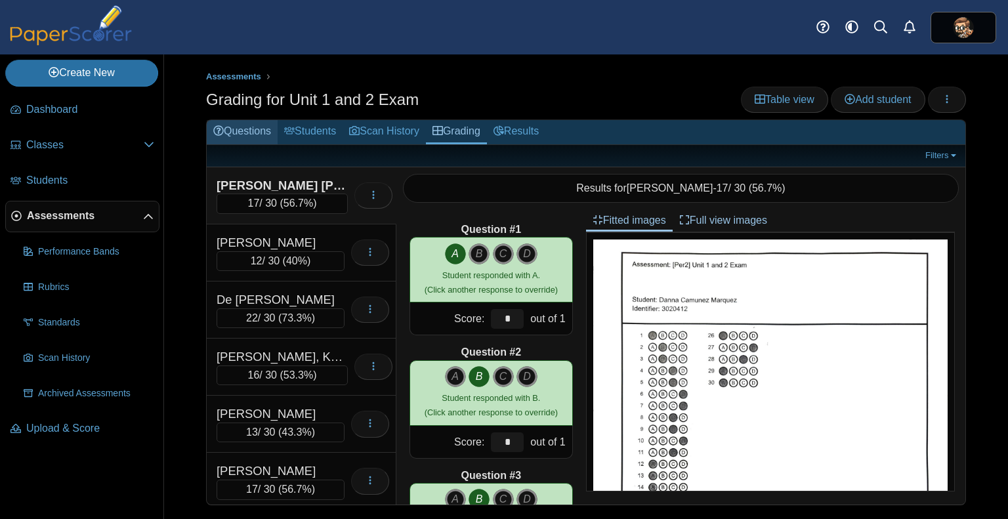
click at [249, 131] on link "Questions" at bounding box center [242, 132] width 71 height 24
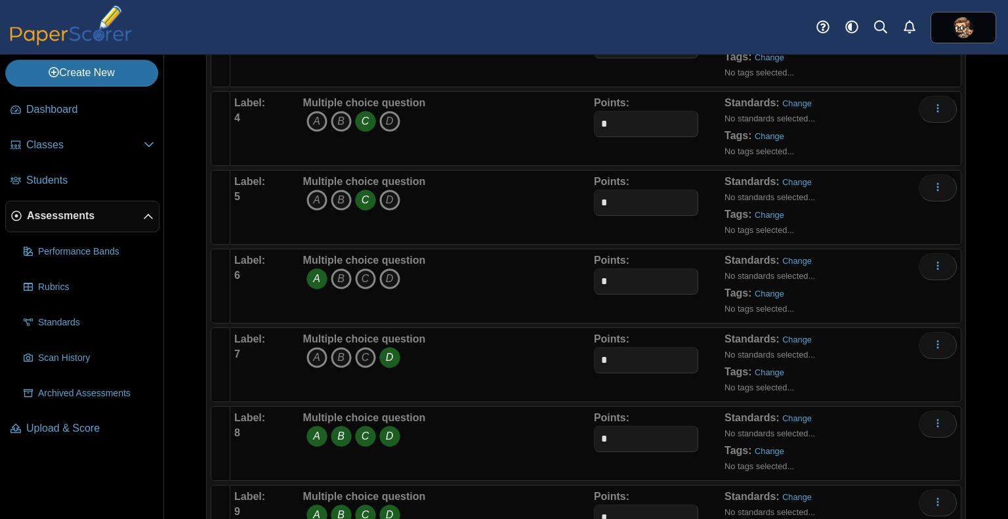
scroll to position [512, 0]
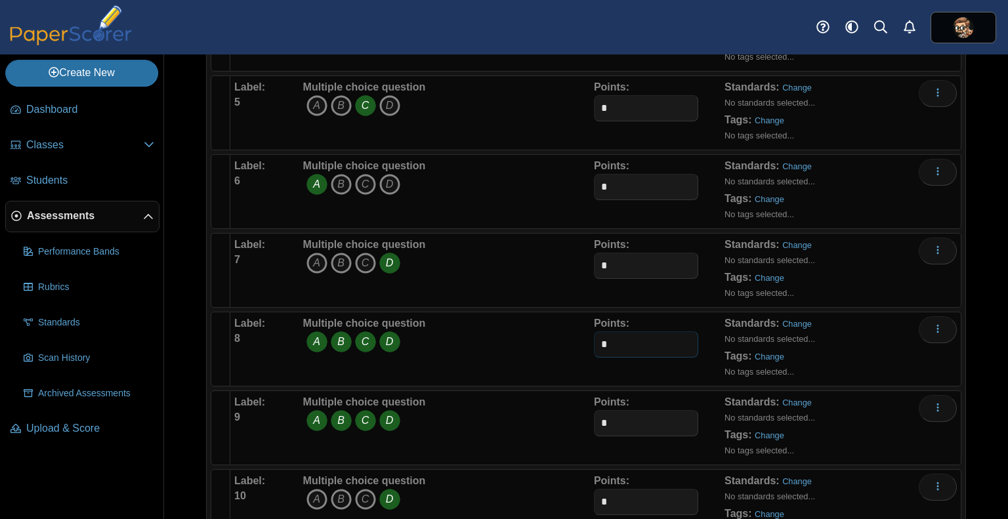
drag, startPoint x: 620, startPoint y: 342, endPoint x: 561, endPoint y: 338, distance: 59.2
click at [561, 338] on div "Label: 8 Multiple choice question A B C D *" at bounding box center [595, 349] width 723 height 66
type input "*"
drag, startPoint x: 608, startPoint y: 419, endPoint x: 544, endPoint y: 421, distance: 65.0
click at [544, 421] on div "Label: 9 Multiple choice question A B C D *" at bounding box center [595, 428] width 723 height 66
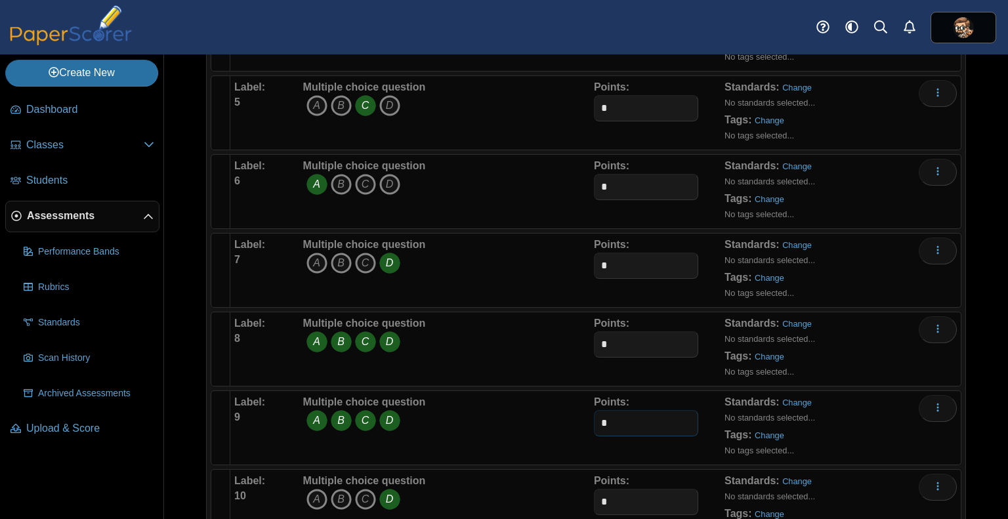
type input "*"
click at [481, 380] on div "Label: 8 Multiple choice question A B C D Points: *" at bounding box center [595, 349] width 731 height 75
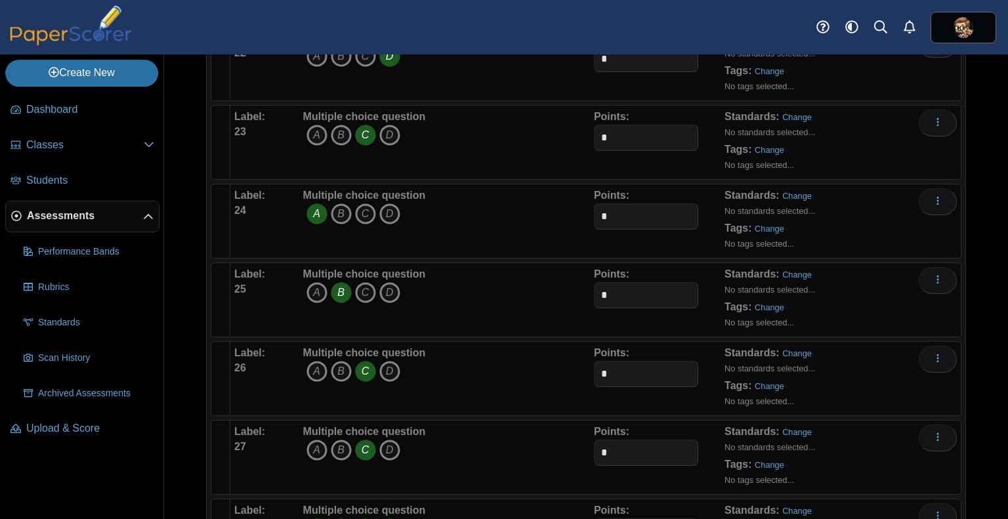
scroll to position [2132, 0]
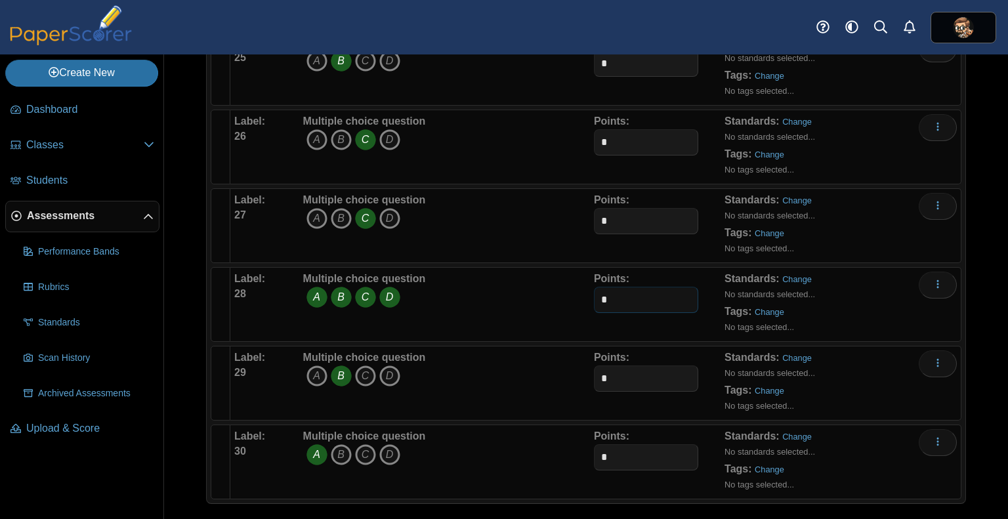
drag, startPoint x: 628, startPoint y: 288, endPoint x: 590, endPoint y: 290, distance: 38.1
click at [594, 290] on input "*" at bounding box center [646, 300] width 104 height 26
type input "*"
click at [503, 299] on div "Multiple choice question A B C D" at bounding box center [447, 305] width 294 height 66
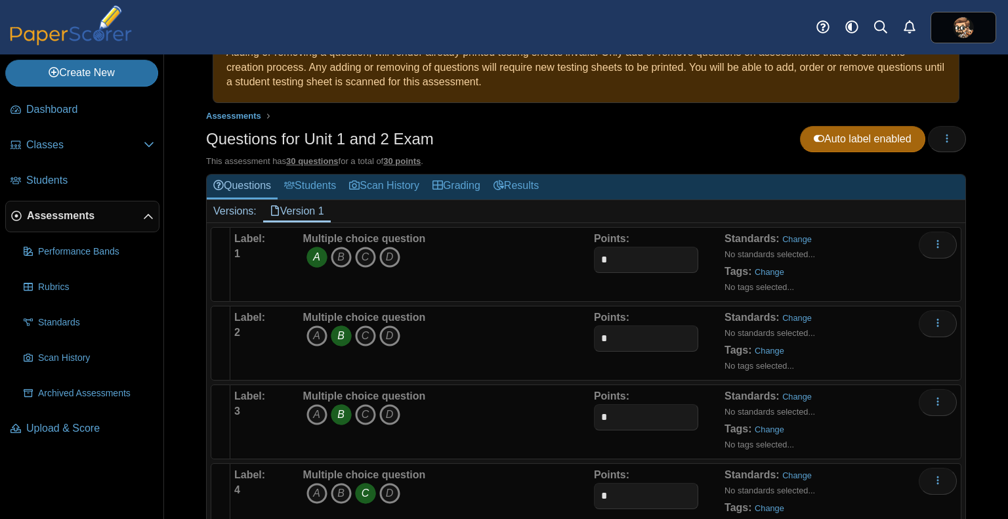
scroll to position [0, 0]
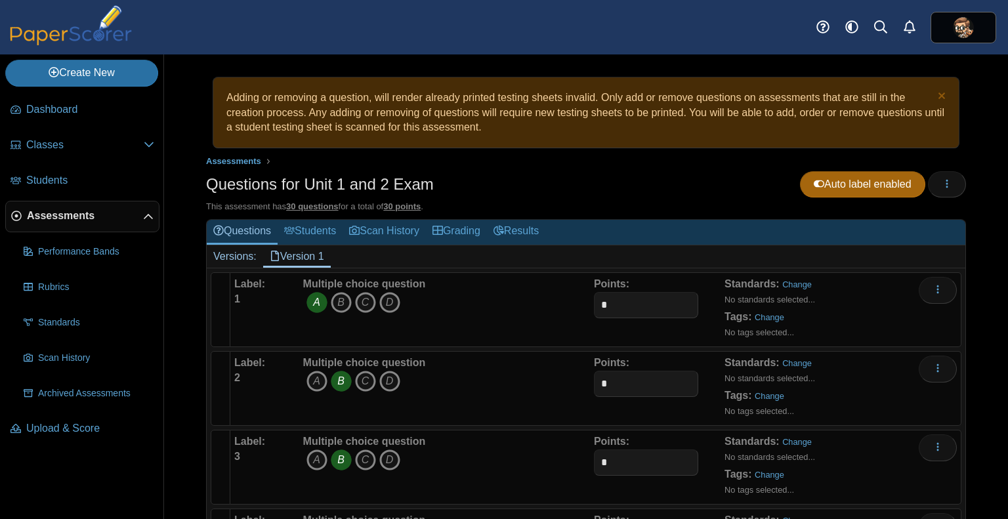
click at [576, 183] on div "Questions for Unit 1 and 2 Exam Auto label enabled Loading…" at bounding box center [586, 186] width 760 height 30
click at [320, 233] on link "Students" at bounding box center [310, 232] width 65 height 24
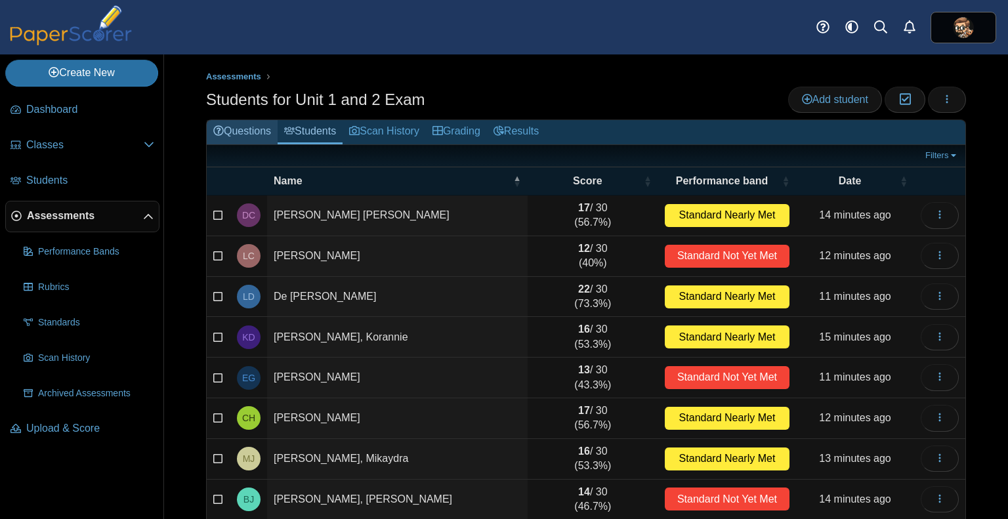
click at [253, 132] on link "Questions" at bounding box center [242, 132] width 71 height 24
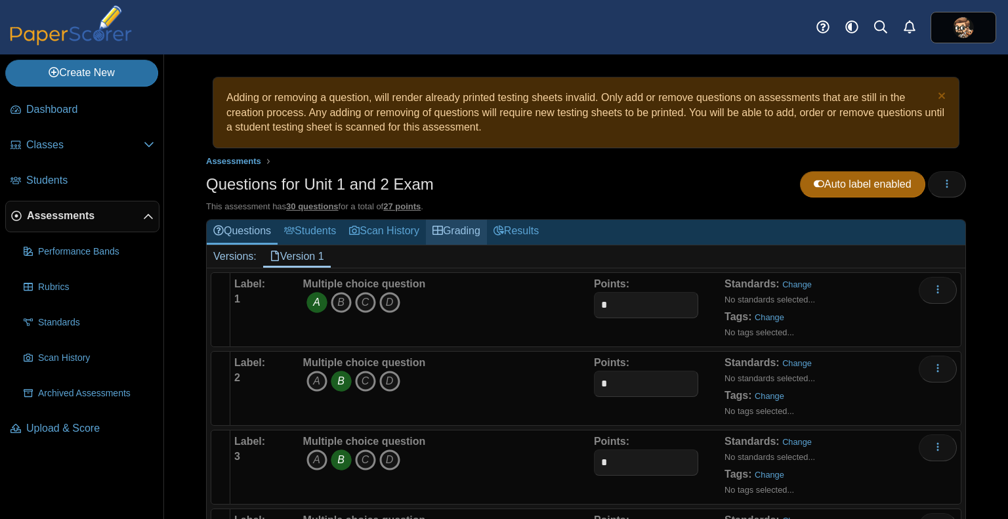
click at [470, 230] on link "Grading" at bounding box center [456, 232] width 61 height 24
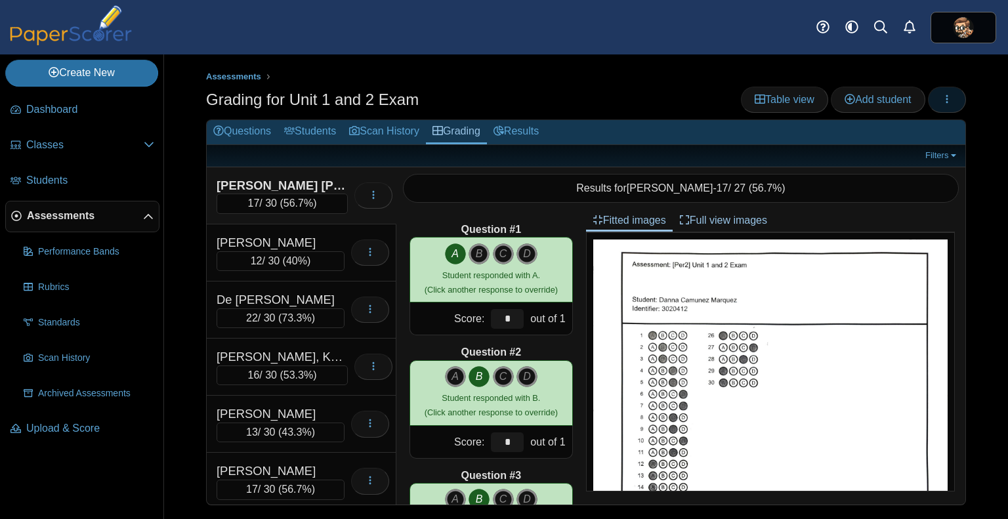
click at [943, 96] on icon "button" at bounding box center [947, 99] width 11 height 11
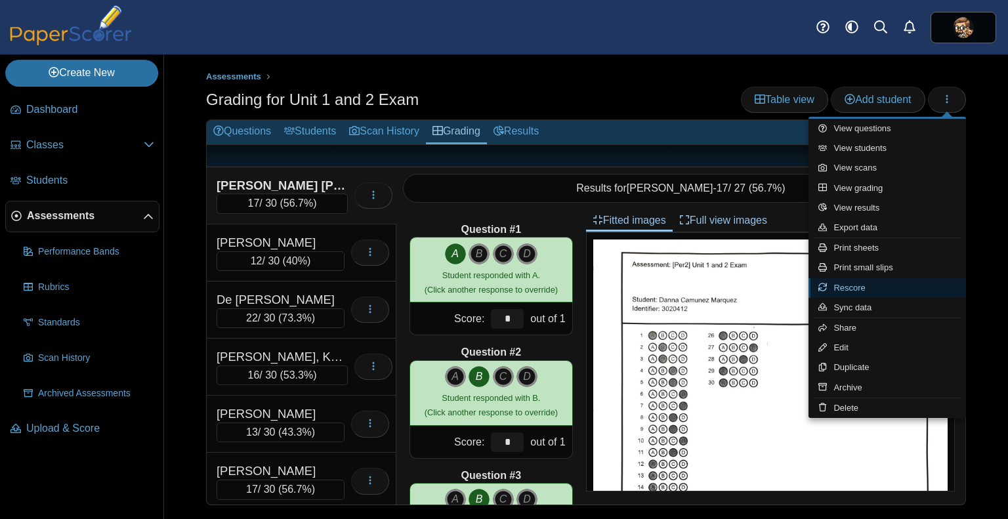
click at [873, 288] on link "Rescore" at bounding box center [888, 288] width 158 height 20
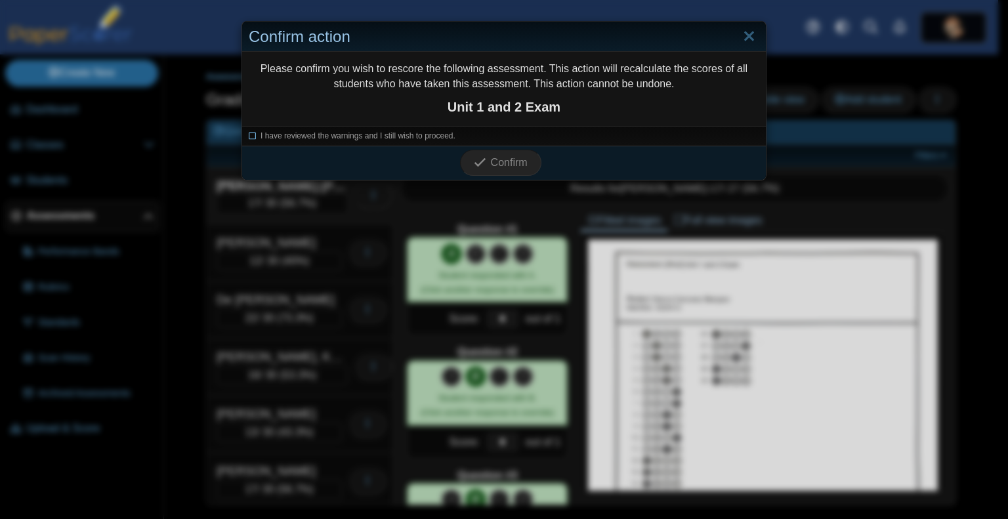
click at [249, 136] on icon at bounding box center [253, 134] width 8 height 7
click at [479, 164] on icon "submit" at bounding box center [480, 162] width 12 height 12
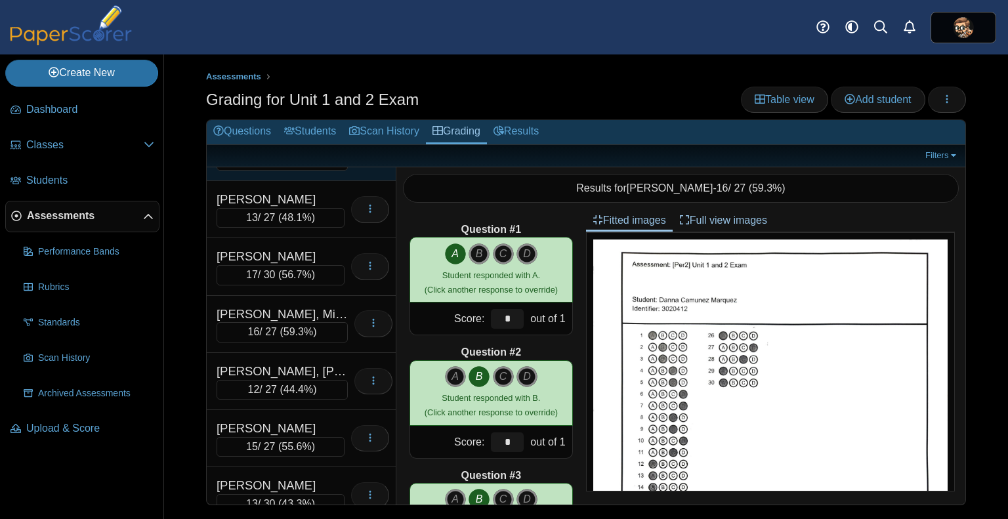
scroll to position [228, 0]
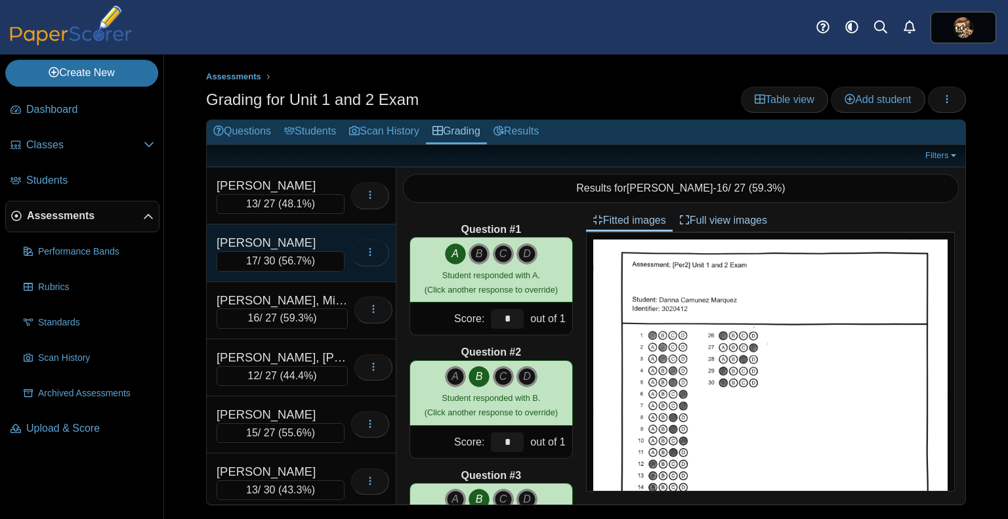
click at [365, 251] on icon "button" at bounding box center [370, 252] width 11 height 11
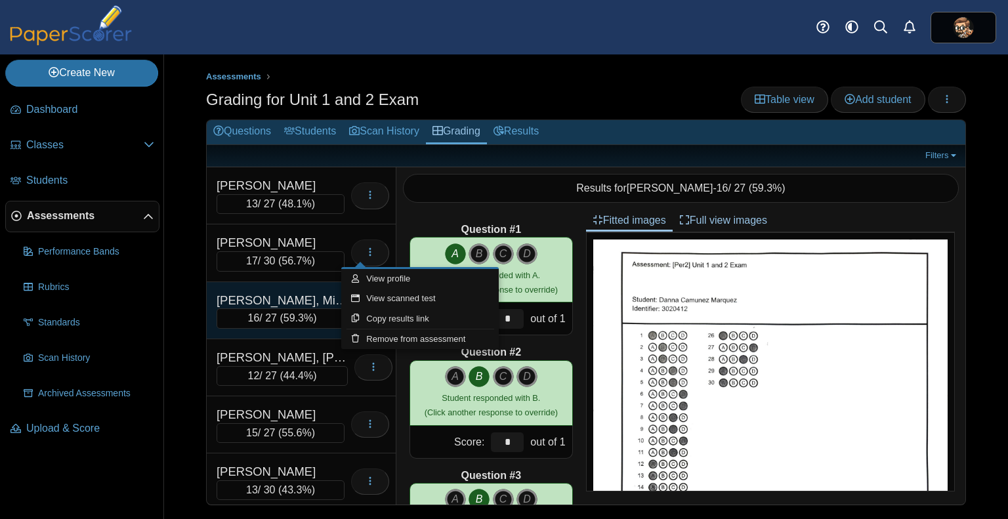
click at [246, 282] on div "Jean, Mikaydra 16 / 27 ( 59.3% ) Loading…" at bounding box center [302, 310] width 190 height 57
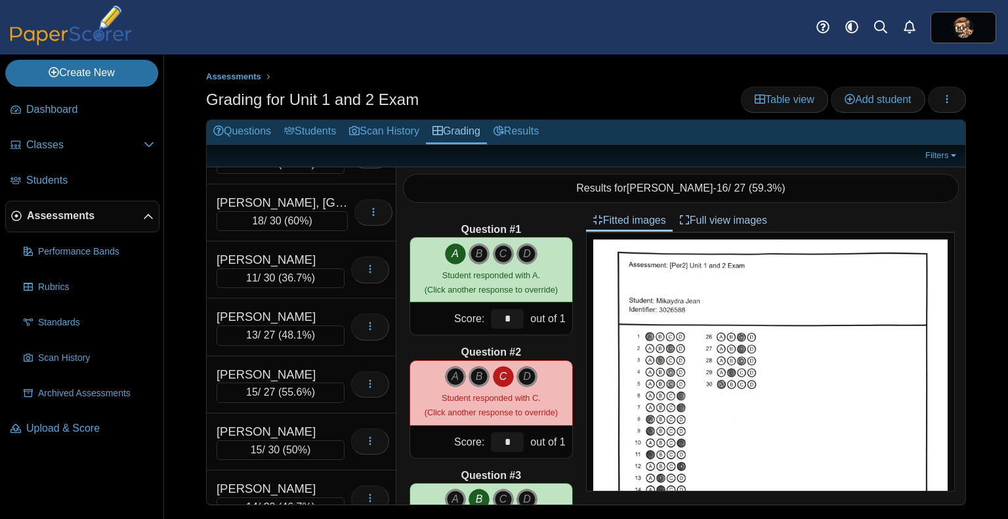
scroll to position [968, 0]
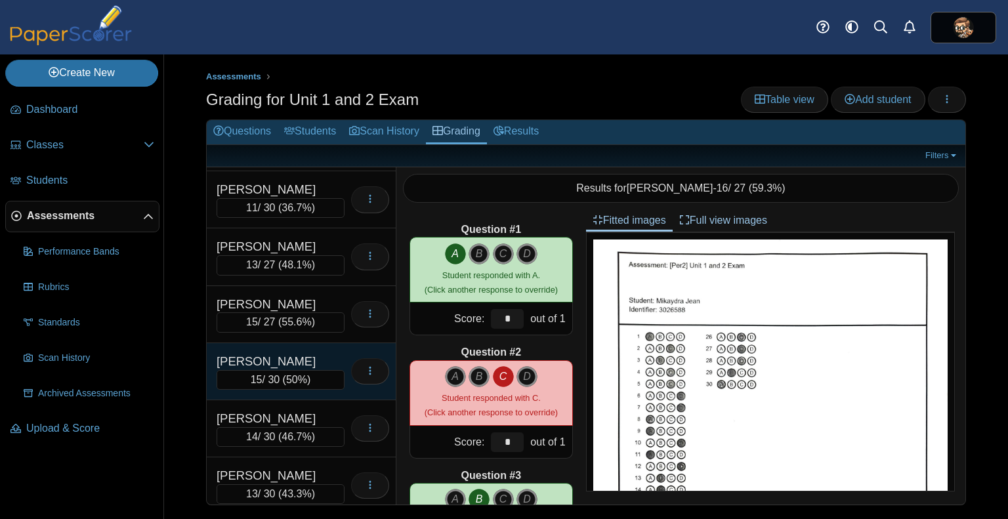
click at [298, 353] on div "[PERSON_NAME]" at bounding box center [281, 361] width 128 height 17
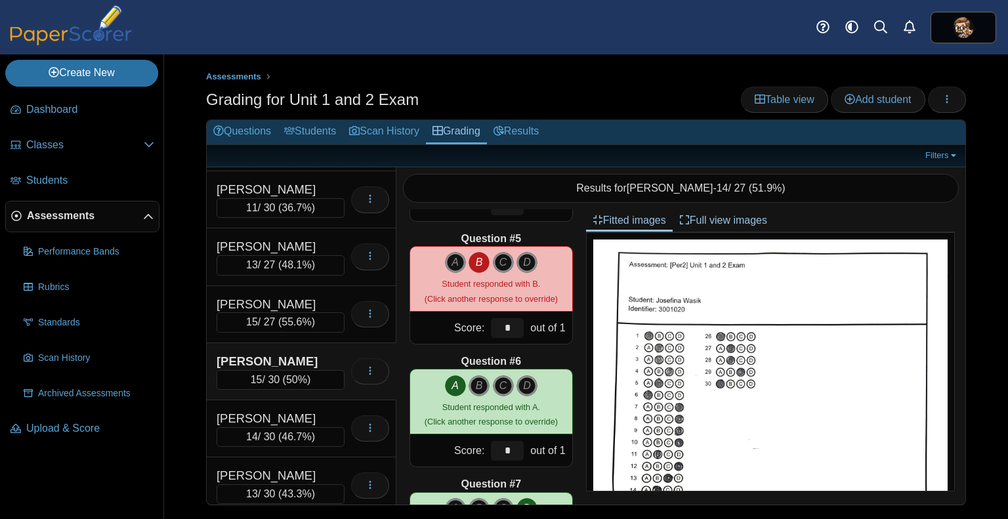
scroll to position [485, 0]
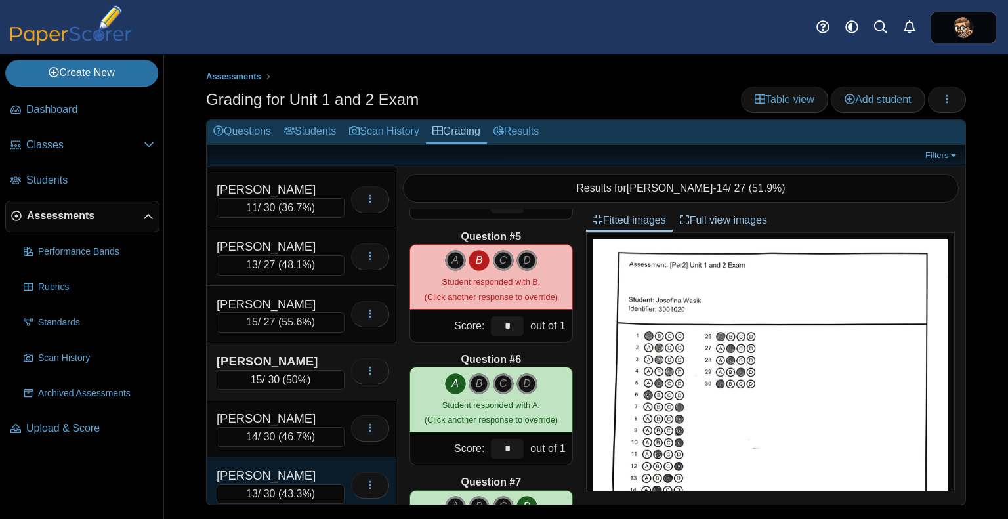
click at [310, 467] on div "[PERSON_NAME]" at bounding box center [281, 475] width 128 height 17
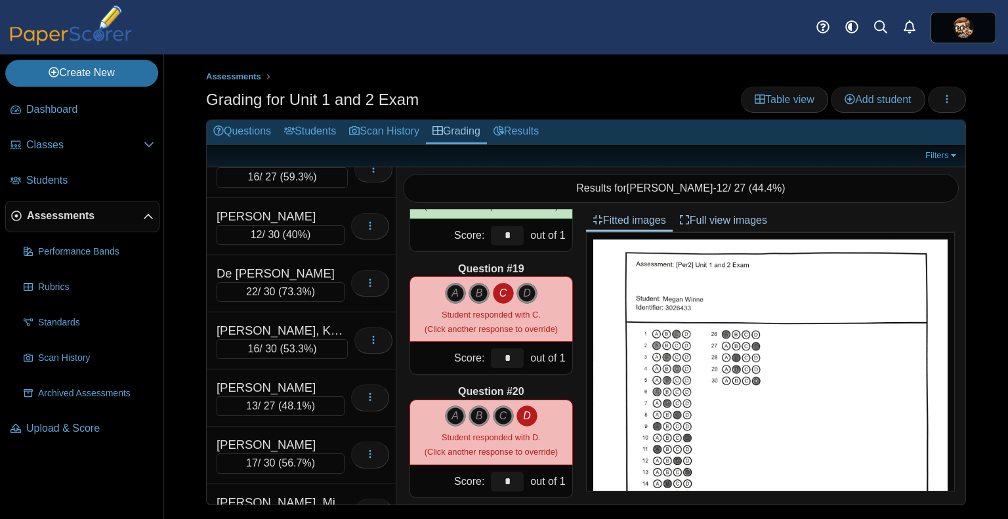
scroll to position [0, 0]
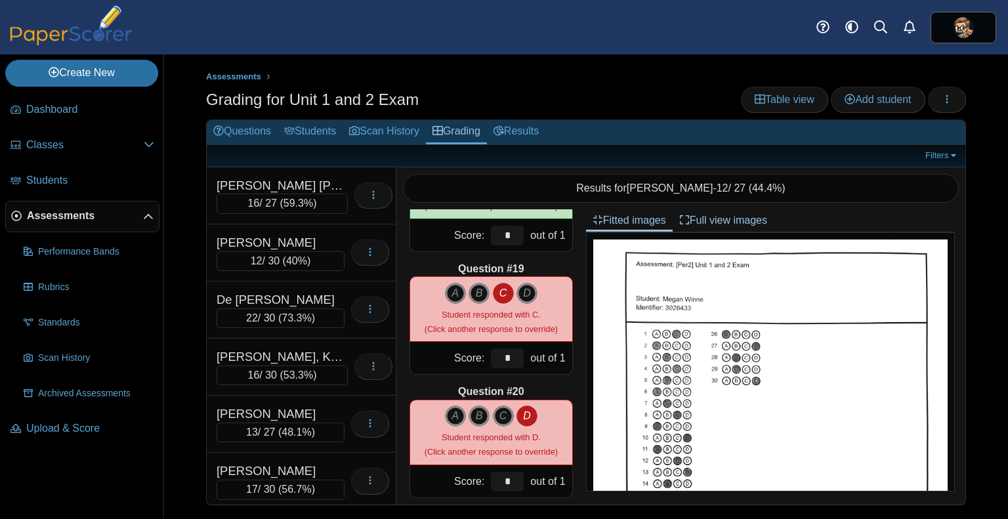
click at [626, 91] on div "Grading for Unit 1 and 2 Exam Table view Add student Loading…" at bounding box center [586, 102] width 760 height 30
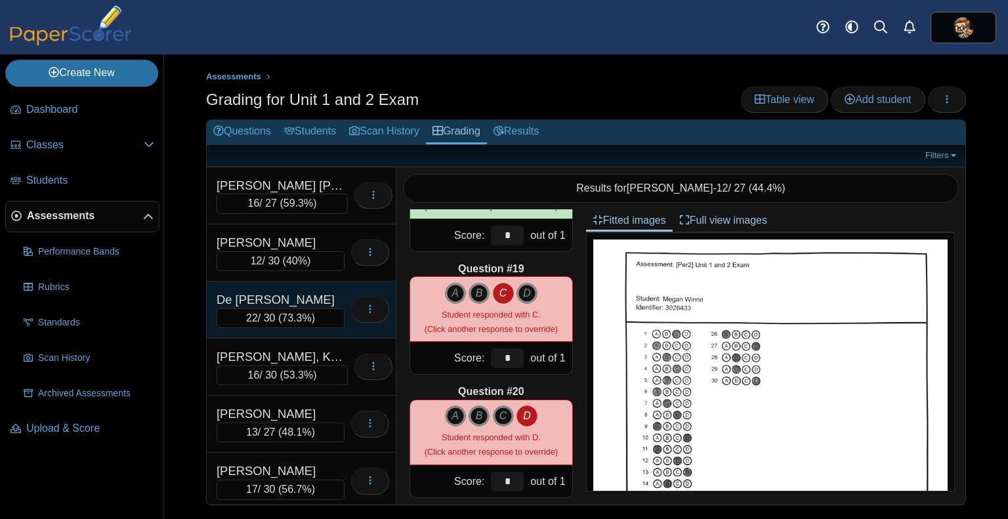
click at [315, 331] on div "De La Rosa, Leah 22 / 30 ( 73.3% ) Loading…" at bounding box center [302, 310] width 190 height 57
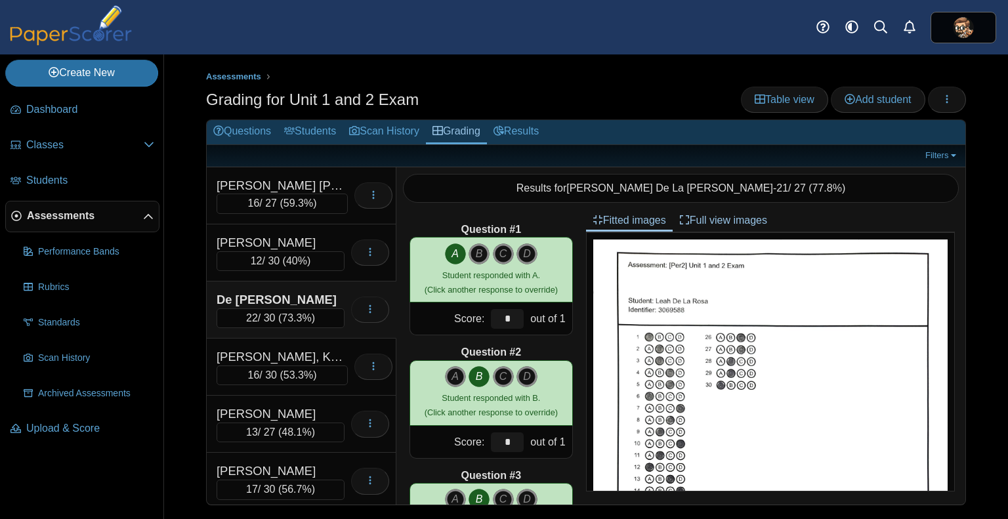
click at [618, 72] on ul "Assessments" at bounding box center [586, 76] width 760 height 13
click at [521, 136] on link "Results" at bounding box center [516, 132] width 58 height 24
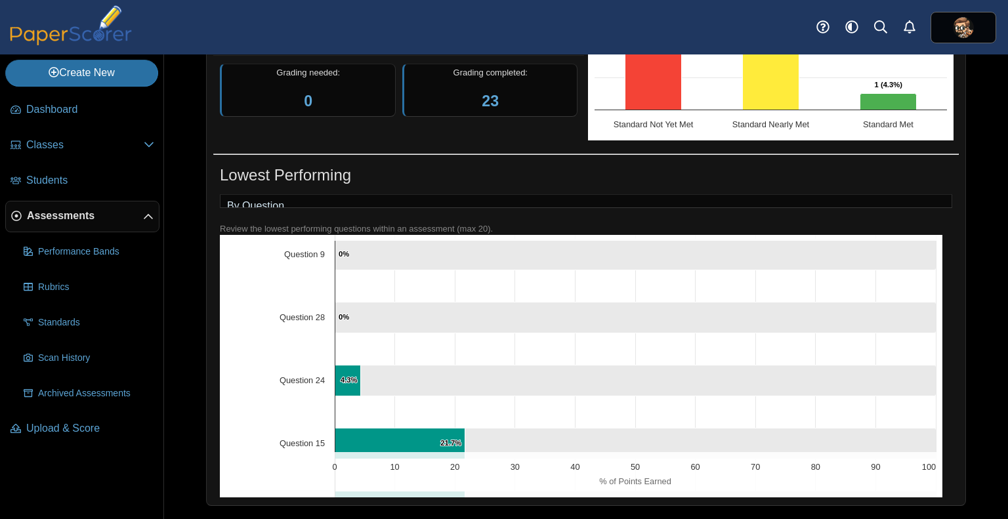
scroll to position [100, 0]
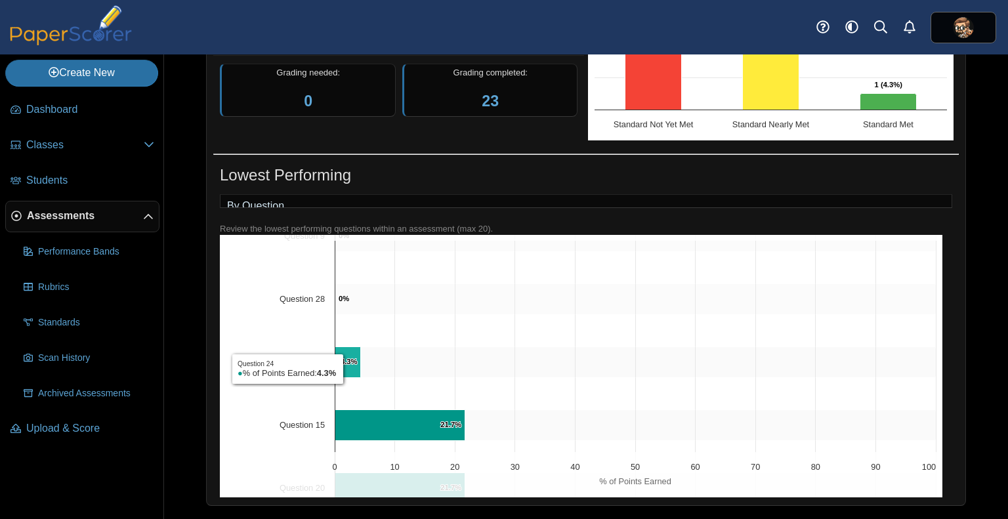
click at [347, 370] on icon "Question 24, 4.3%. % of Points Earned." at bounding box center [348, 362] width 26 height 31
click at [354, 364] on text "4.3% ​ 4.3%" at bounding box center [349, 362] width 17 height 8
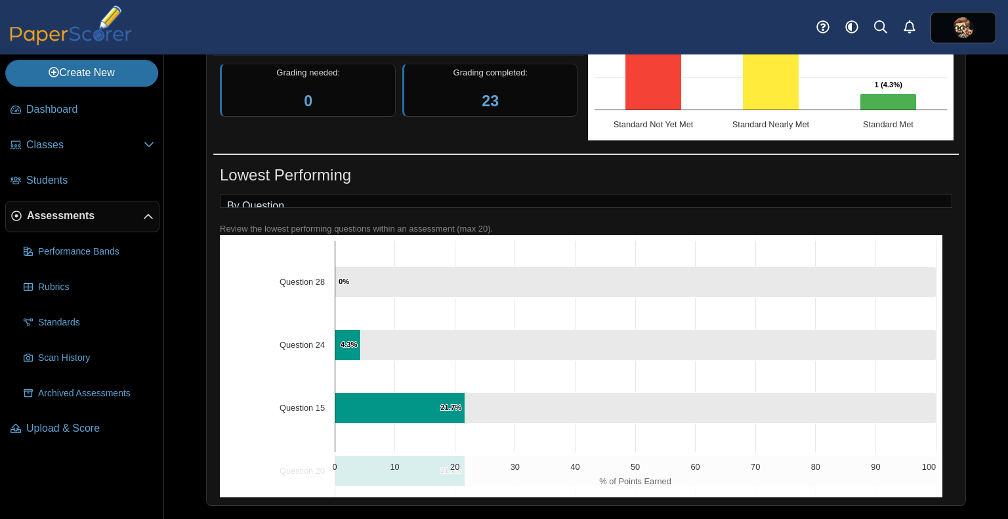
scroll to position [117, 0]
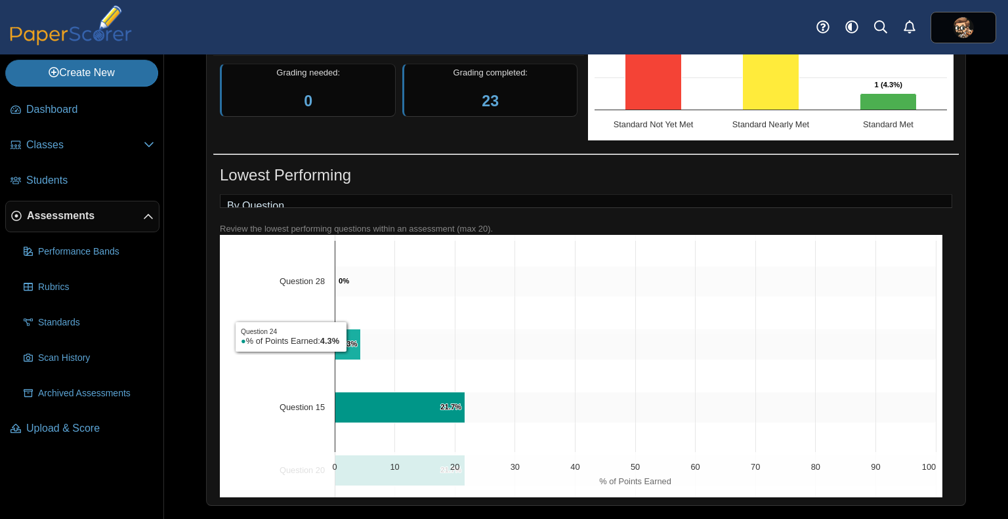
click at [351, 337] on icon "Question 24, 4.3%. % of Points Earned." at bounding box center [348, 344] width 26 height 31
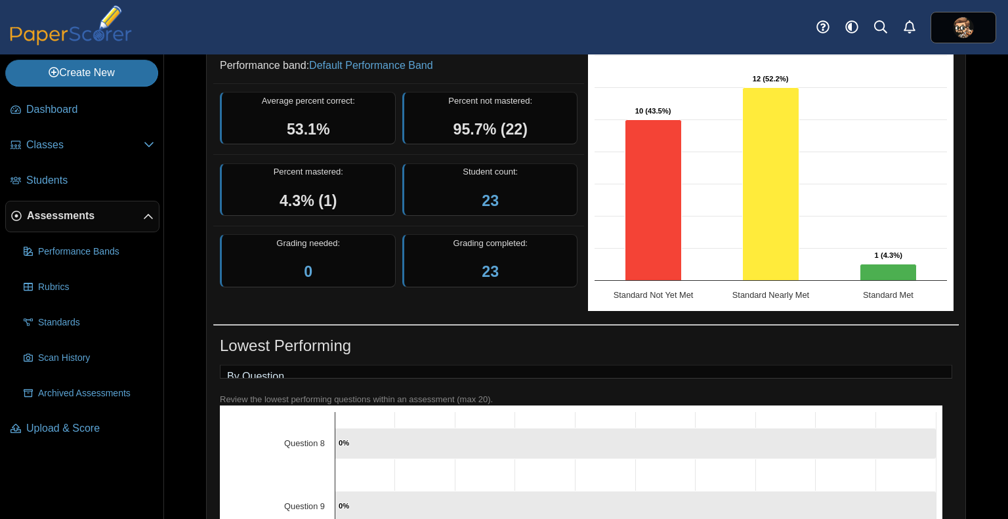
scroll to position [110, 0]
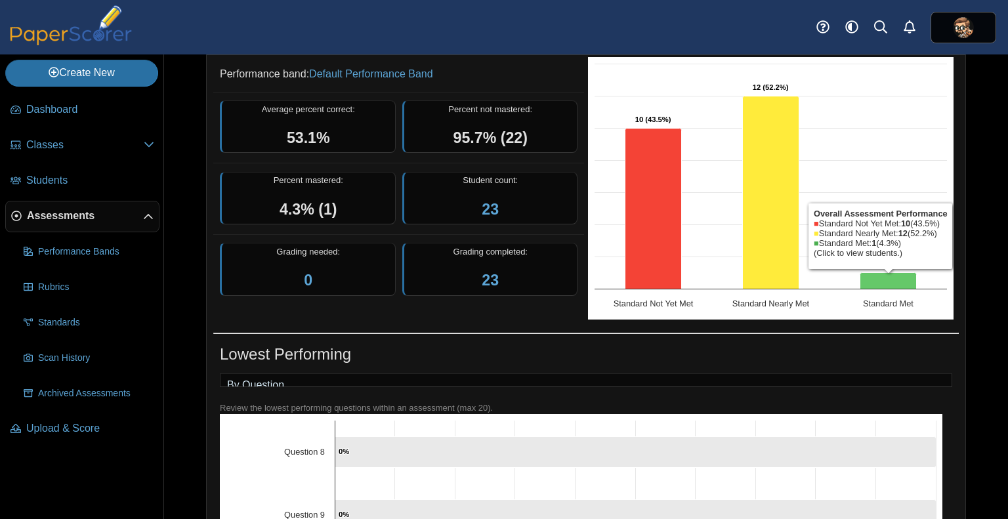
click at [873, 276] on icon "Standard Met, 1. Overall Assessment Performance." at bounding box center [889, 281] width 56 height 16
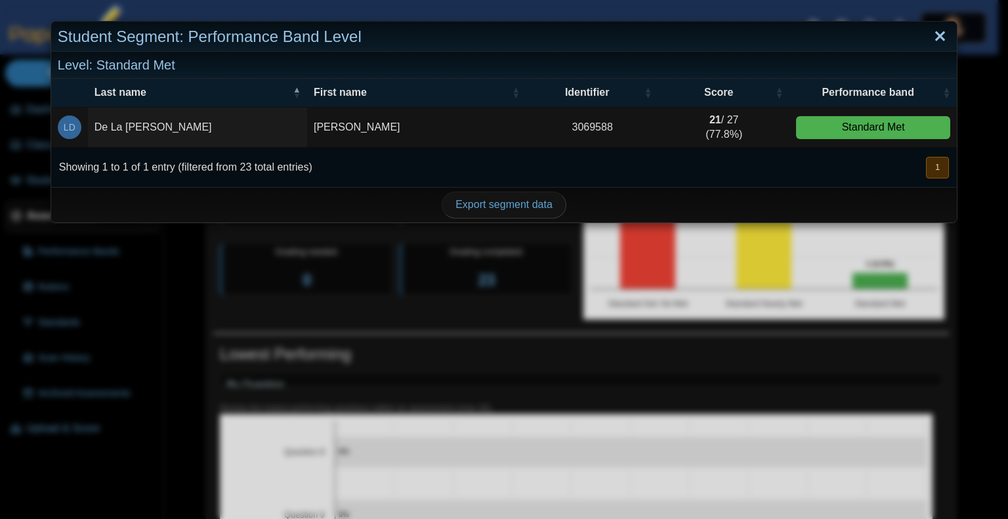
click at [930, 35] on link "Close" at bounding box center [940, 37] width 20 height 22
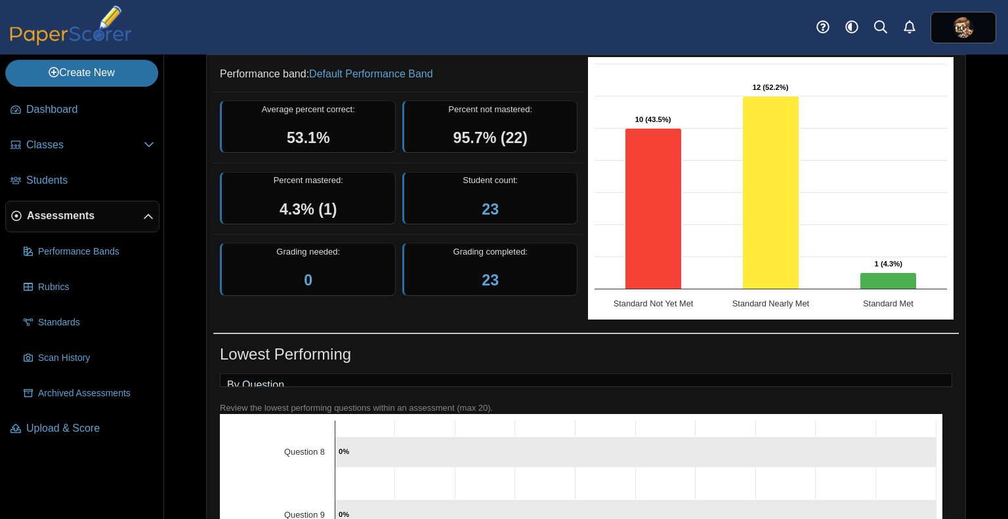
click at [539, 349] on div "Lowest Performing" at bounding box center [586, 356] width 733 height 26
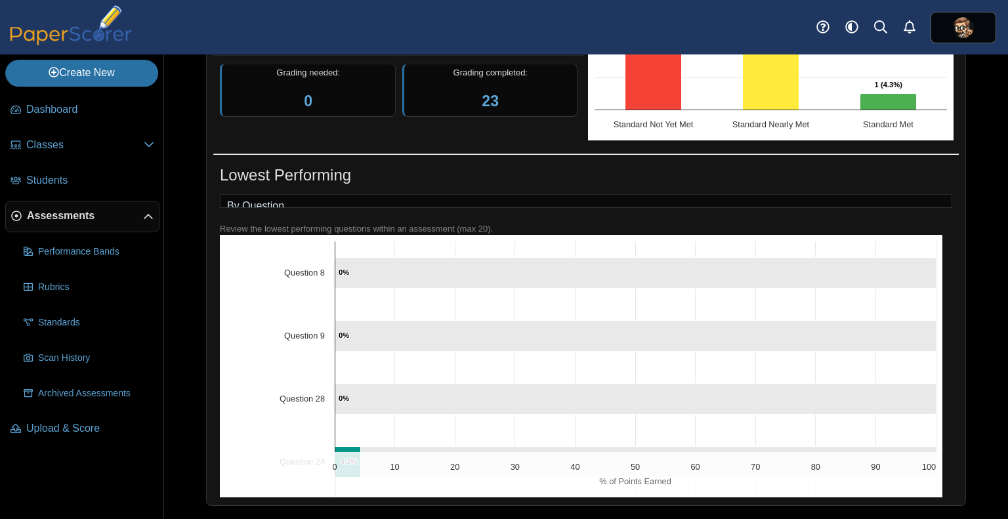
scroll to position [0, 0]
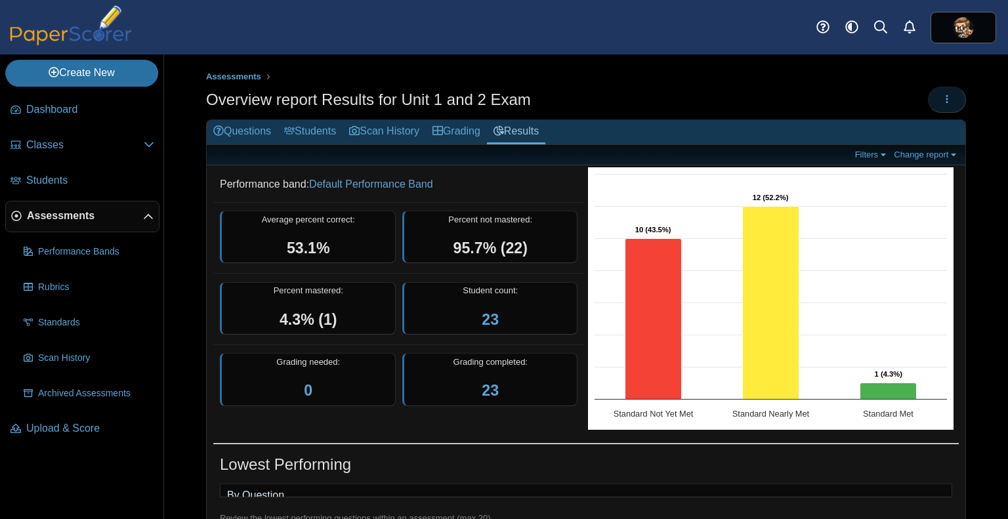
click at [942, 96] on icon "button" at bounding box center [947, 99] width 11 height 11
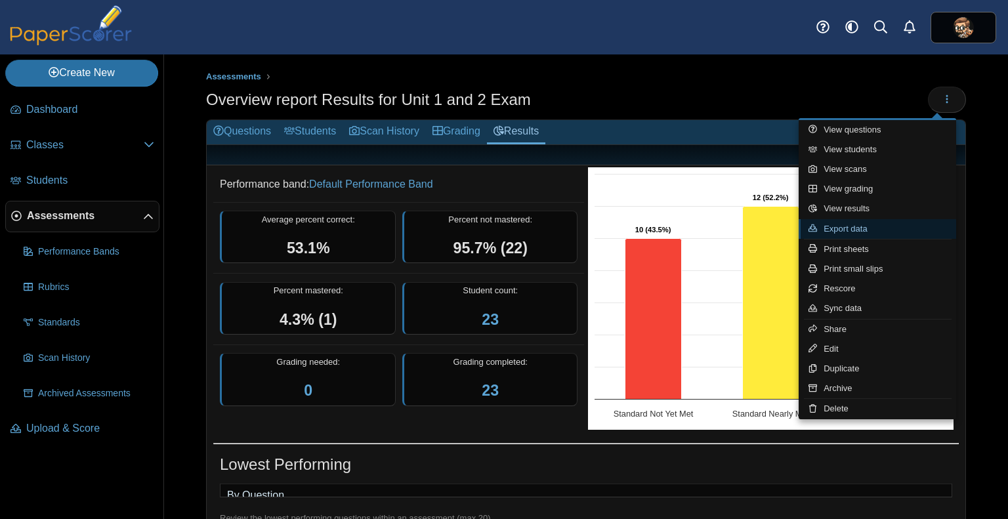
click at [878, 225] on link "Export data" at bounding box center [878, 229] width 158 height 20
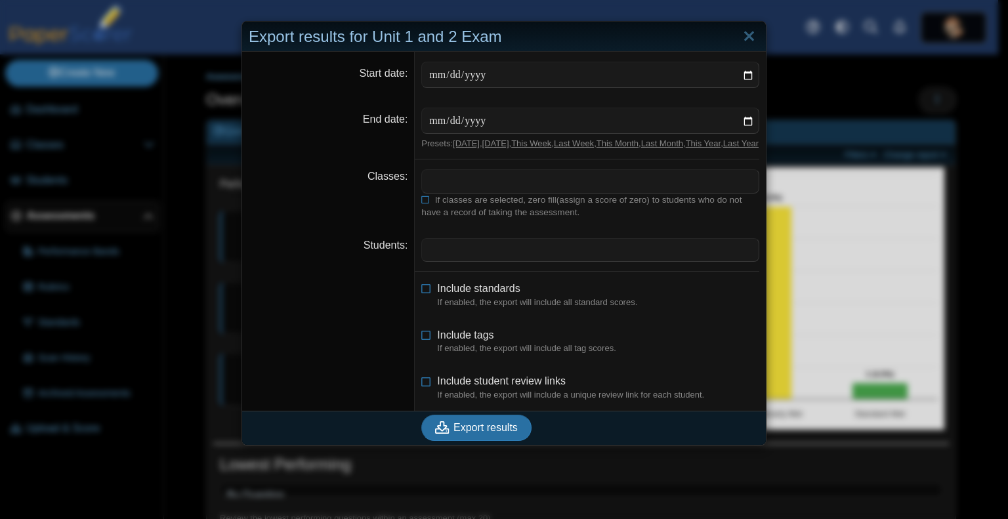
click at [494, 192] on span at bounding box center [590, 181] width 337 height 22
click at [498, 75] on input "Start date" at bounding box center [590, 75] width 338 height 26
click at [458, 147] on link "Today" at bounding box center [466, 144] width 27 height 10
type input "**********"
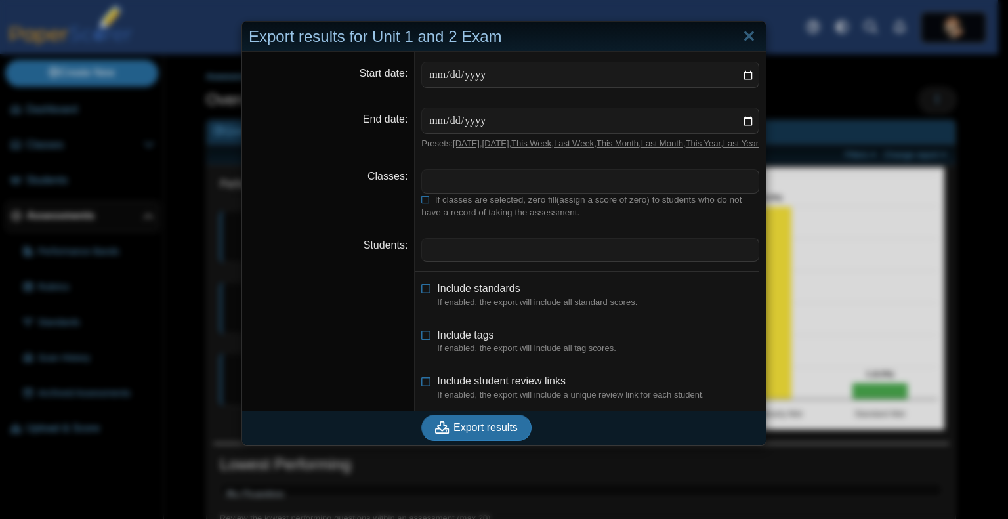
click at [459, 192] on span at bounding box center [590, 181] width 337 height 22
click at [591, 242] on dd "​" at bounding box center [590, 249] width 351 height 43
click at [482, 433] on span "Export results" at bounding box center [486, 427] width 64 height 11
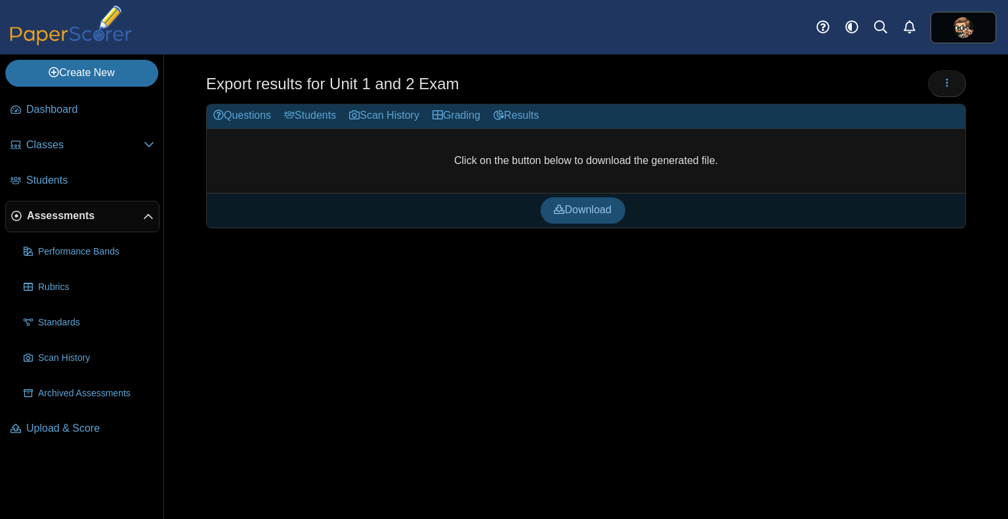
click at [586, 207] on span "Download" at bounding box center [582, 209] width 57 height 11
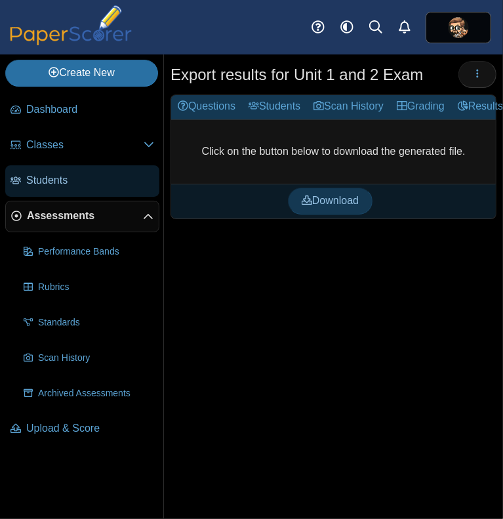
click at [67, 183] on span "Students" at bounding box center [90, 180] width 128 height 14
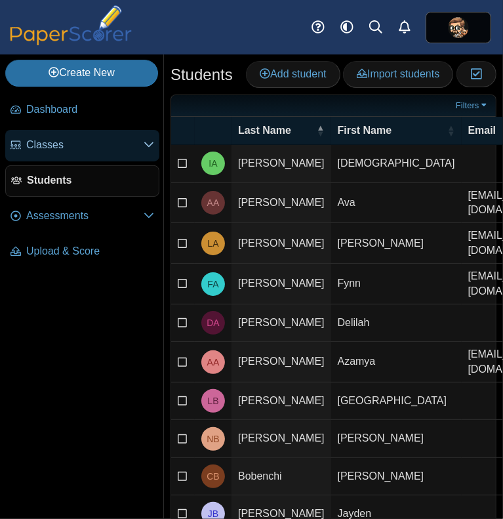
click at [56, 146] on span "Classes" at bounding box center [84, 145] width 117 height 14
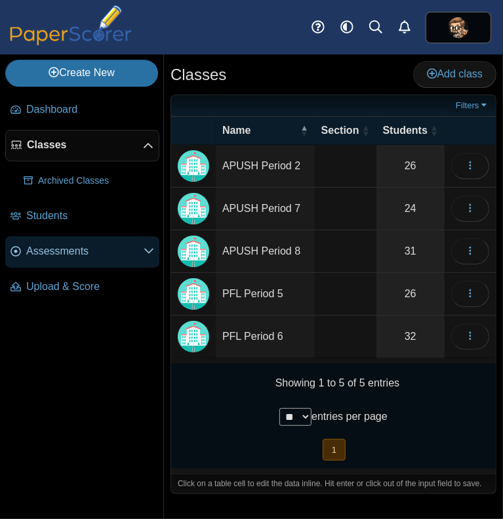
click at [62, 251] on span "Assessments" at bounding box center [84, 251] width 117 height 14
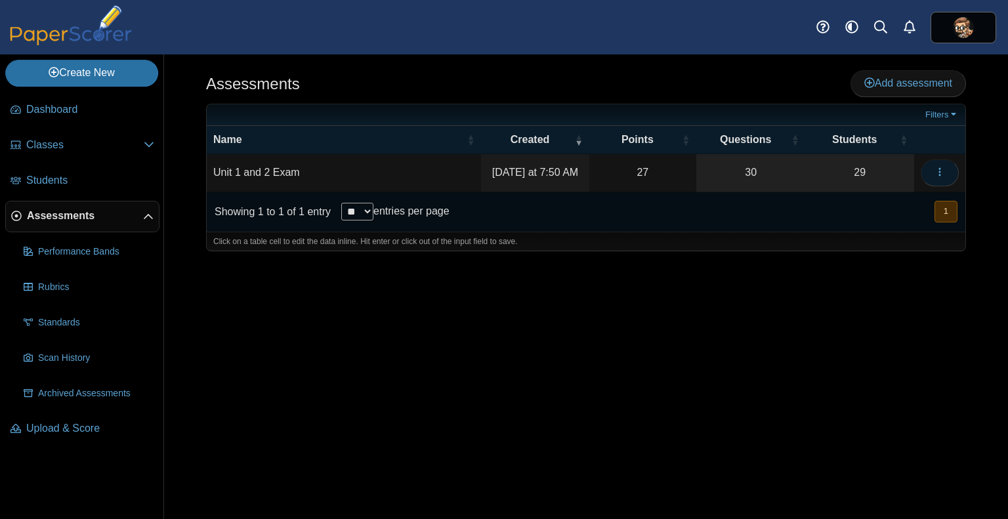
click at [503, 173] on icon "button" at bounding box center [940, 172] width 11 height 11
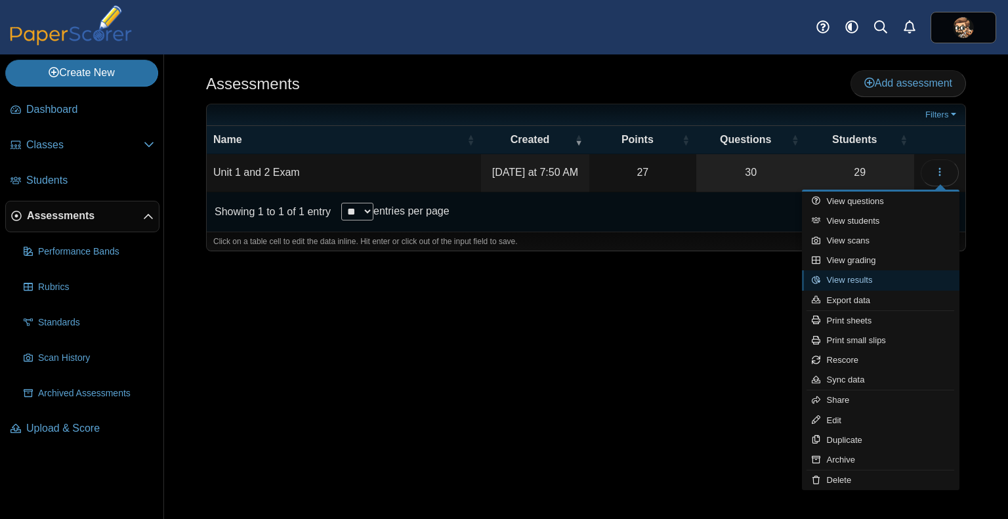
click at [503, 280] on link "View results" at bounding box center [881, 280] width 158 height 20
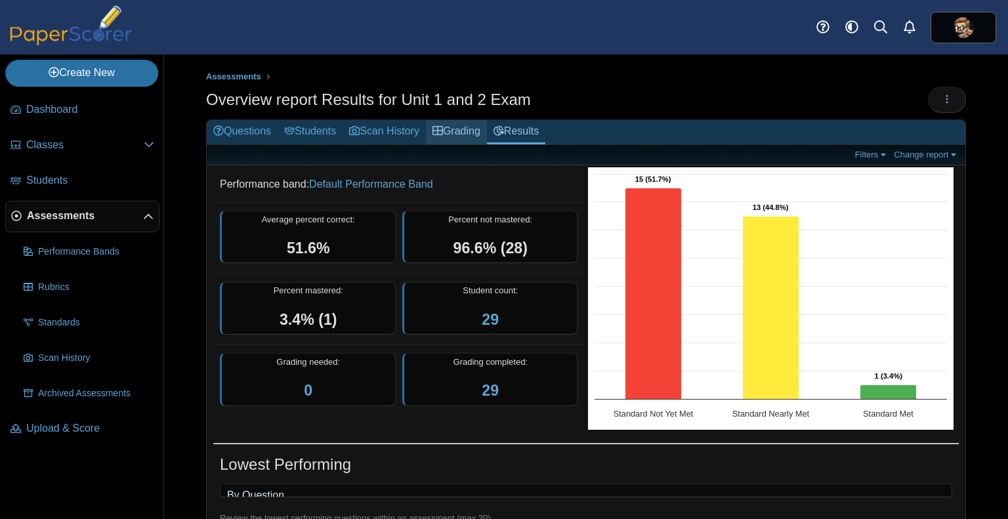
click at [480, 137] on link "Grading" at bounding box center [456, 132] width 61 height 24
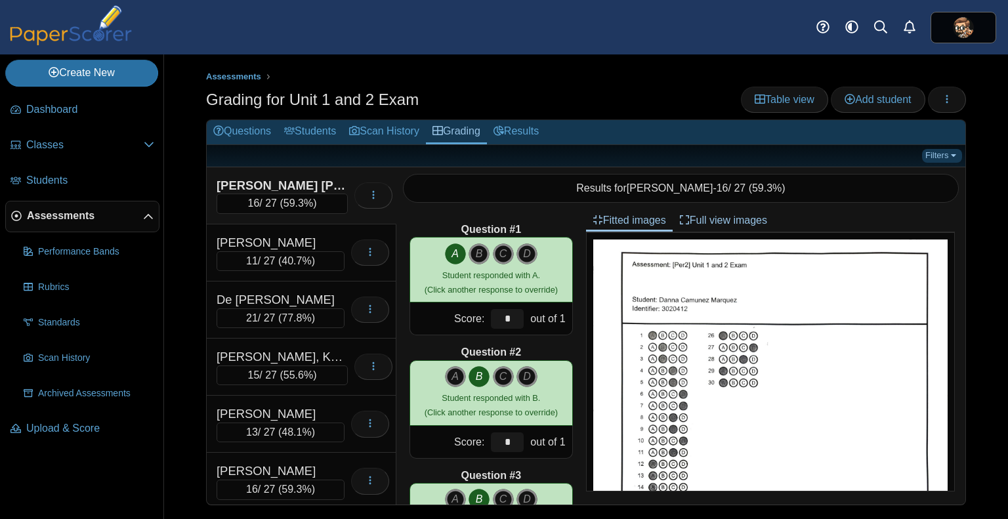
click at [942, 154] on link "Filters" at bounding box center [942, 155] width 40 height 13
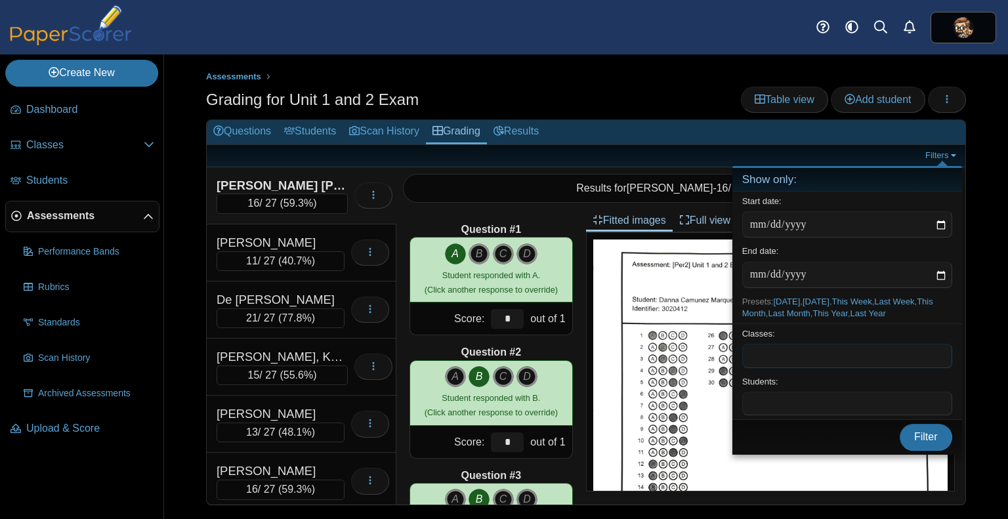
click at [800, 360] on span at bounding box center [847, 356] width 209 height 22
click at [929, 443] on button "Filter" at bounding box center [926, 437] width 53 height 26
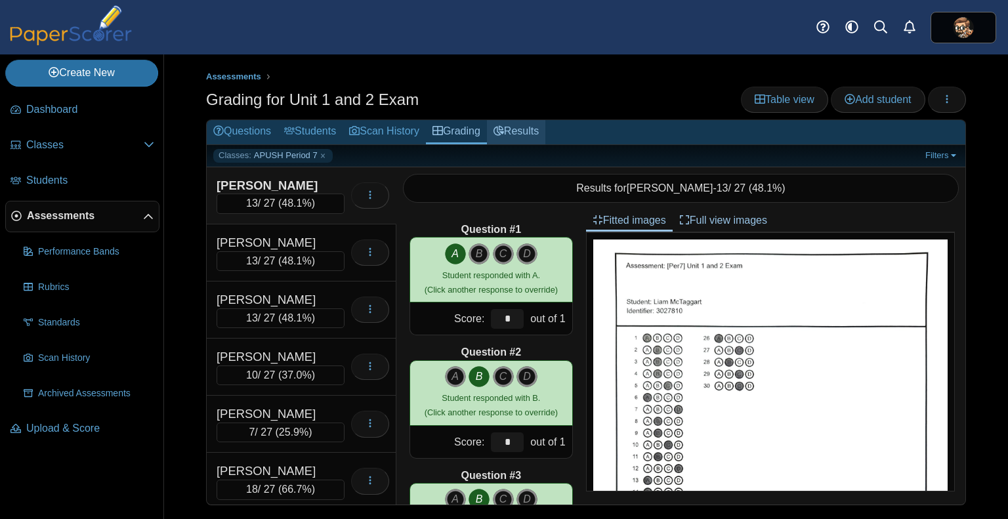
click at [535, 130] on link "Results" at bounding box center [516, 132] width 58 height 24
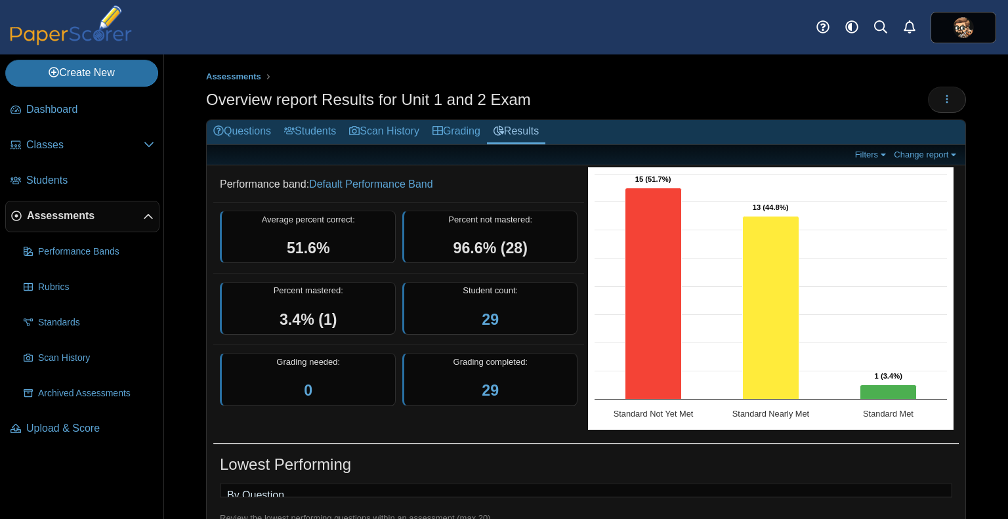
click at [864, 161] on div "Filters Show only: Loading… Change report Select a report: Overview report Ques…" at bounding box center [586, 155] width 759 height 20
click at [869, 152] on link "Filters" at bounding box center [872, 154] width 40 height 11
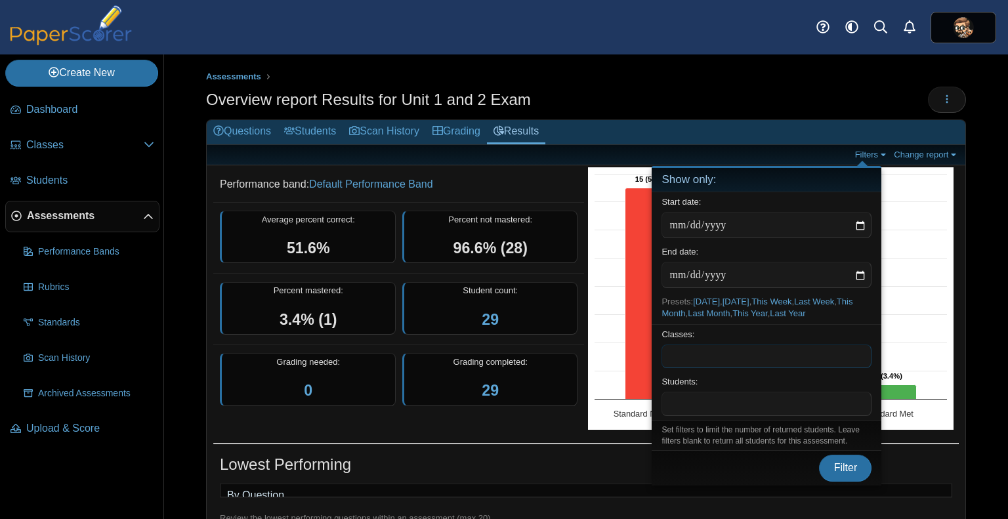
click at [723, 357] on span at bounding box center [766, 356] width 209 height 22
click at [843, 463] on span "Filter" at bounding box center [846, 467] width 24 height 11
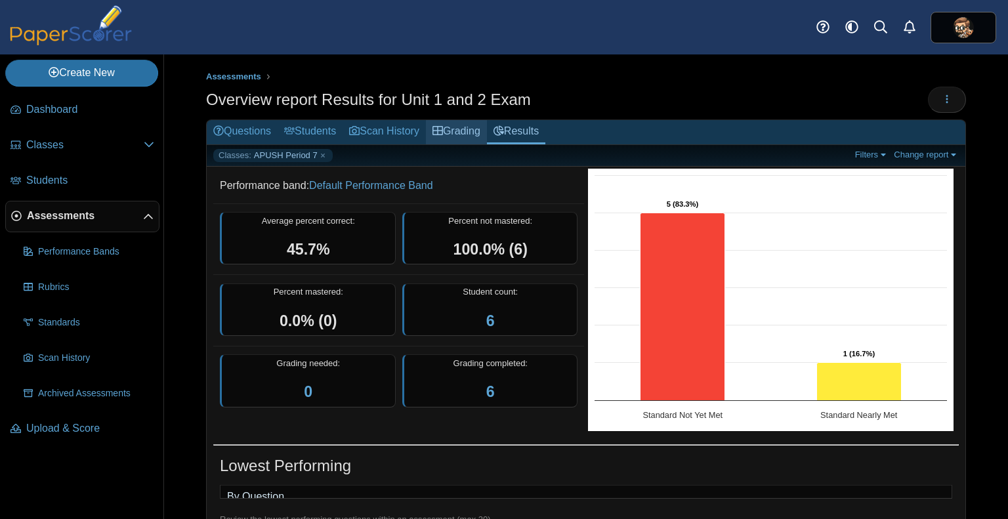
click at [456, 130] on link "Grading" at bounding box center [456, 132] width 61 height 24
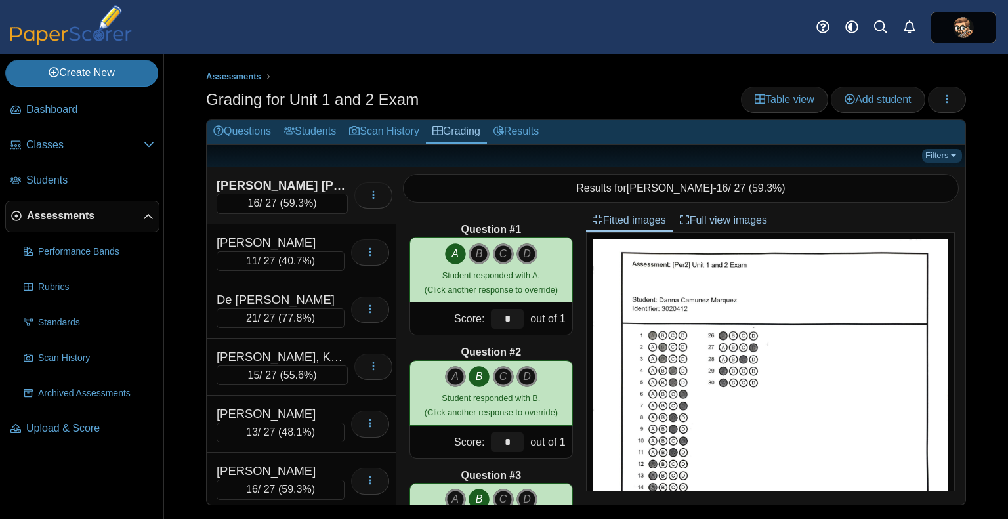
click at [950, 159] on link "Filters" at bounding box center [942, 155] width 40 height 13
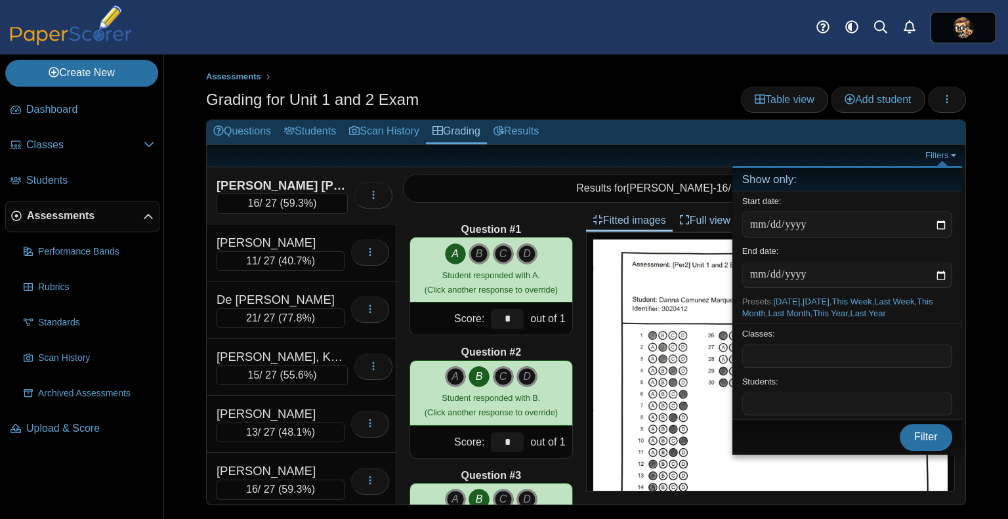
click at [810, 359] on span at bounding box center [847, 356] width 209 height 22
click at [927, 436] on span "Filter" at bounding box center [926, 436] width 24 height 11
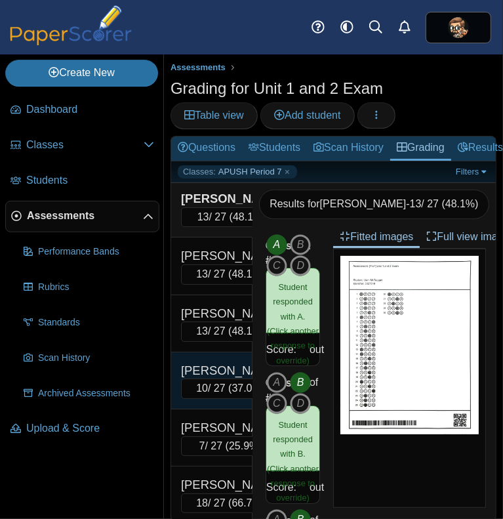
scroll to position [32, 0]
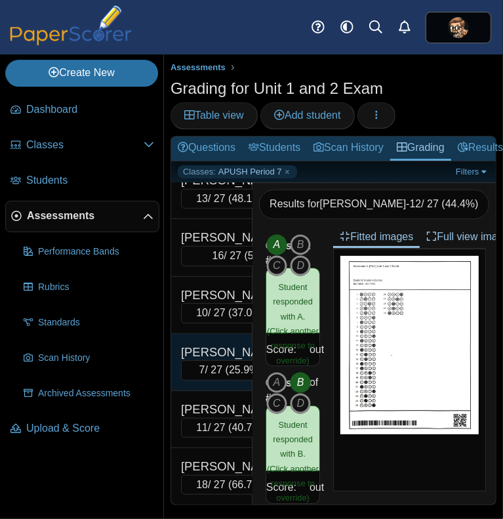
scroll to position [433, 0]
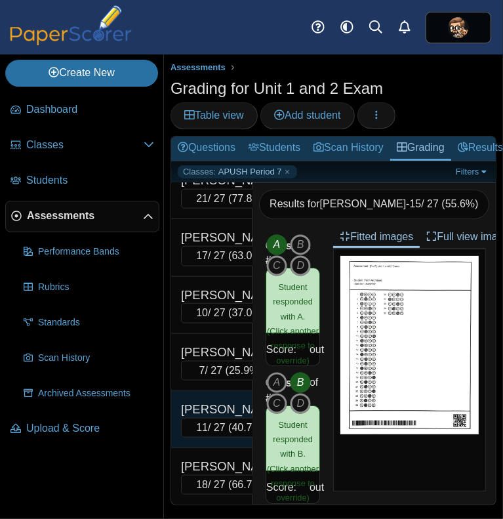
scroll to position [809, 0]
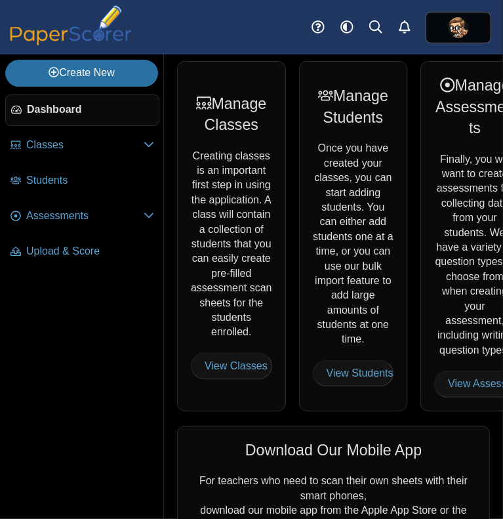
click at [98, 316] on nav "Dashboard Classes" at bounding box center [81, 304] width 163 height 430
click at [93, 412] on nav "Dashboard Classes" at bounding box center [81, 304] width 163 height 430
click at [123, 467] on nav "Dashboard Classes" at bounding box center [81, 304] width 163 height 430
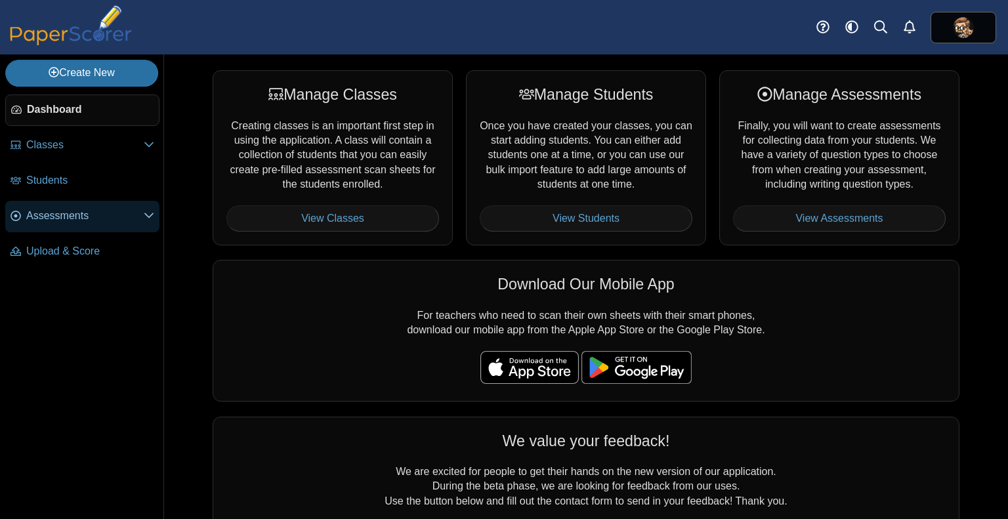
click at [74, 218] on span "Assessments" at bounding box center [84, 216] width 117 height 14
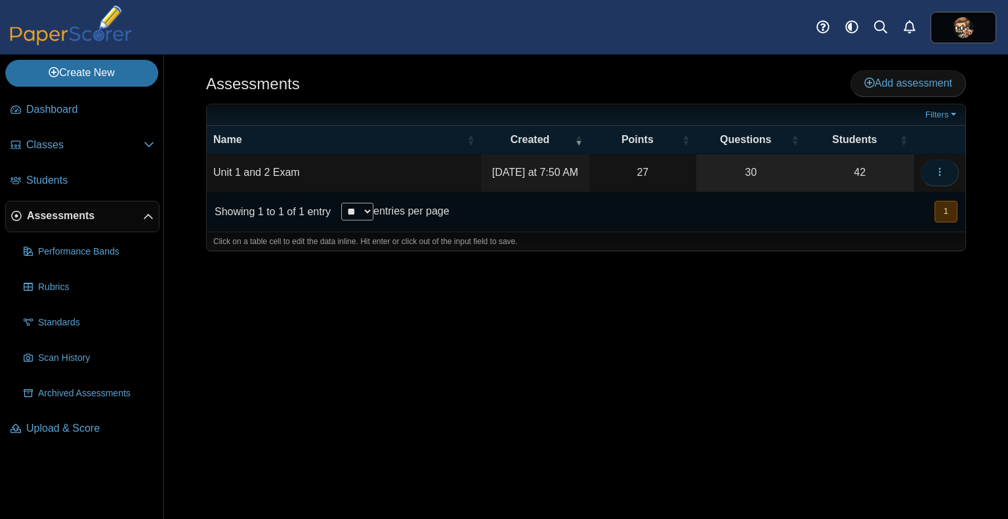
click at [943, 171] on icon "button" at bounding box center [940, 172] width 11 height 11
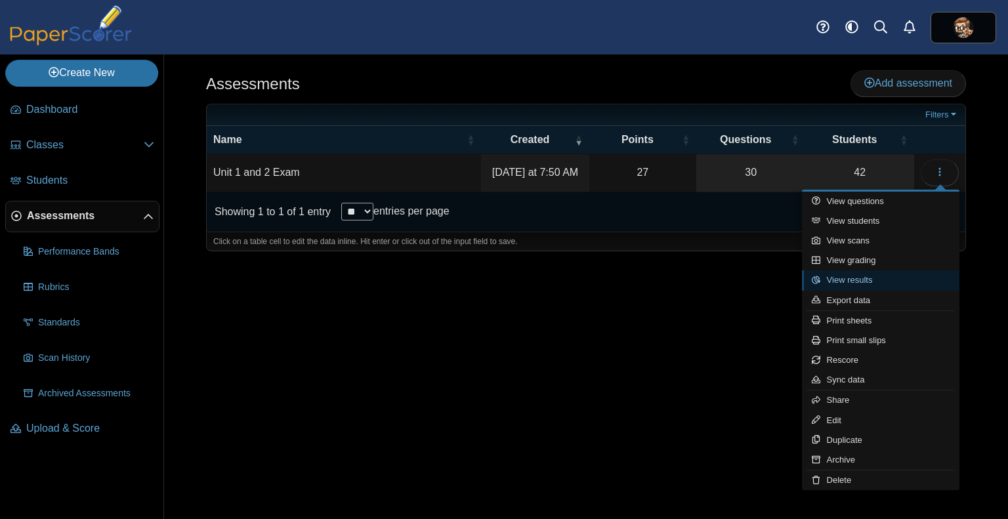
click at [878, 274] on link "View results" at bounding box center [881, 280] width 158 height 20
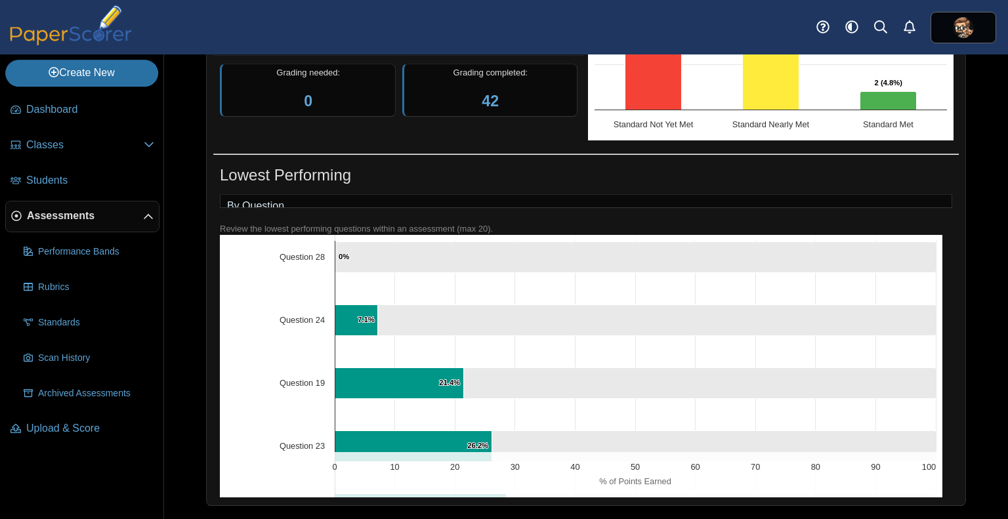
scroll to position [143, 0]
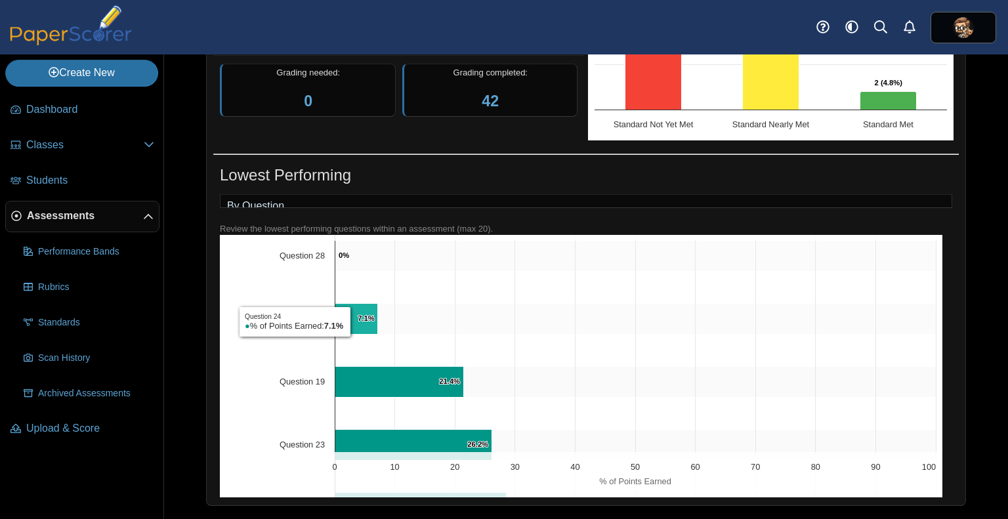
click at [354, 322] on icon "Question 24, 7.1%. % of Points Earned." at bounding box center [356, 318] width 43 height 31
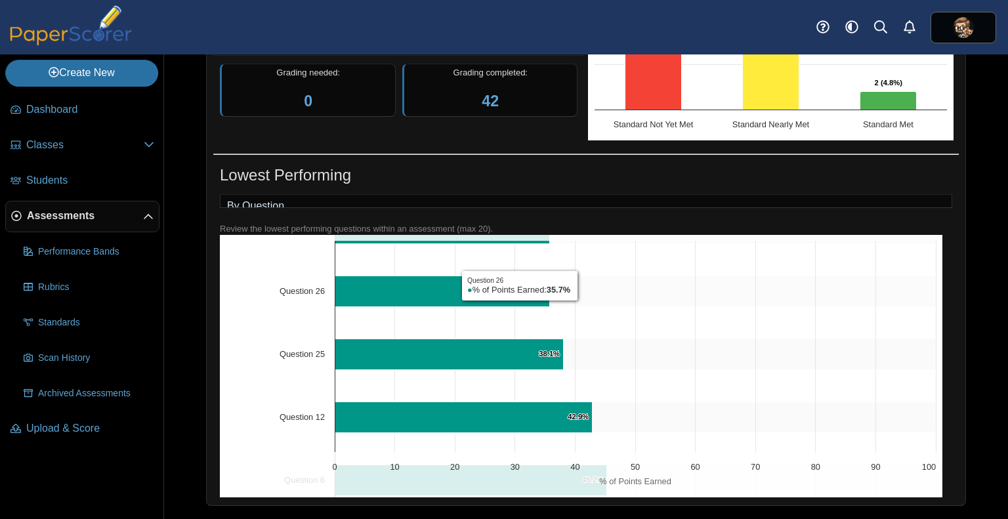
scroll to position [549, 0]
click at [520, 305] on icon "Question 26, 35.7%. % of Points Earned." at bounding box center [442, 291] width 215 height 31
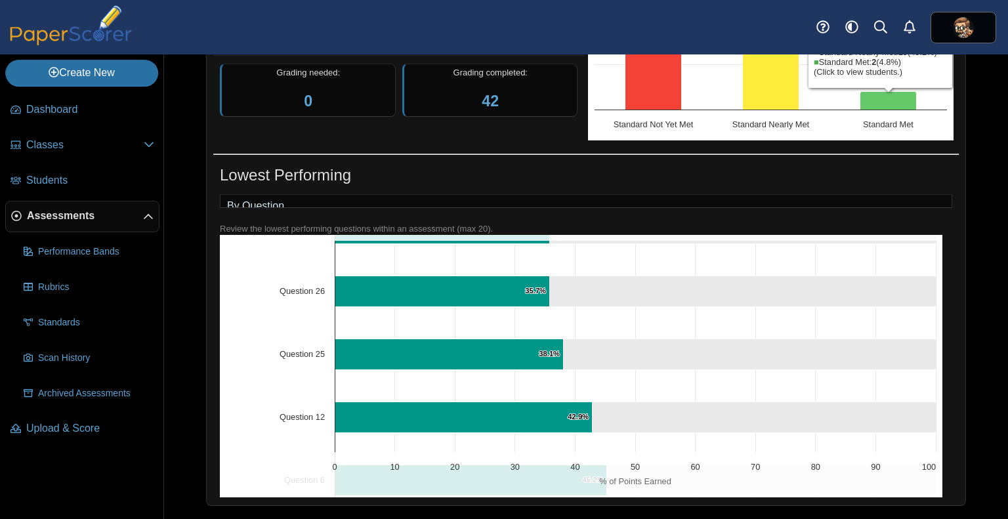
click at [887, 92] on icon "Standard Met, 2. Overall Assessment Performance." at bounding box center [889, 101] width 56 height 18
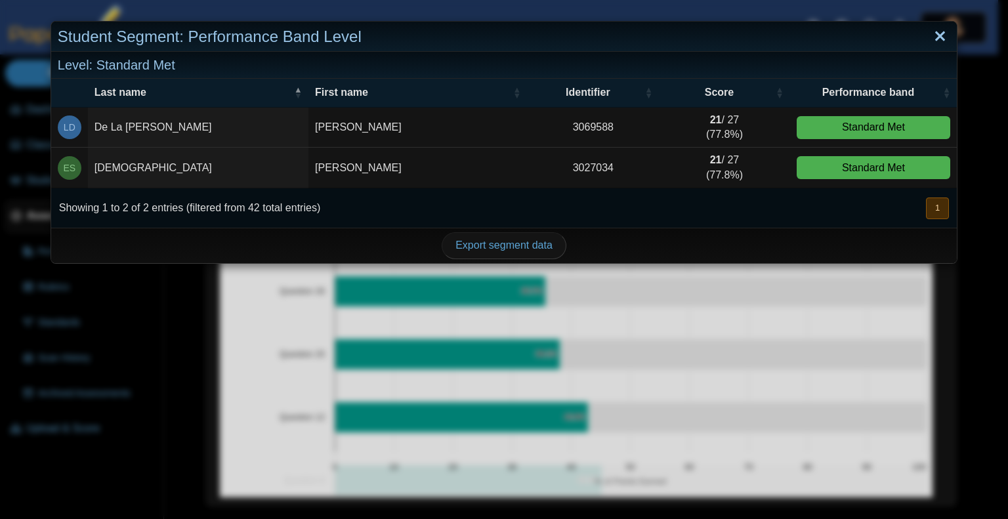
click at [931, 37] on link "Close" at bounding box center [940, 37] width 20 height 22
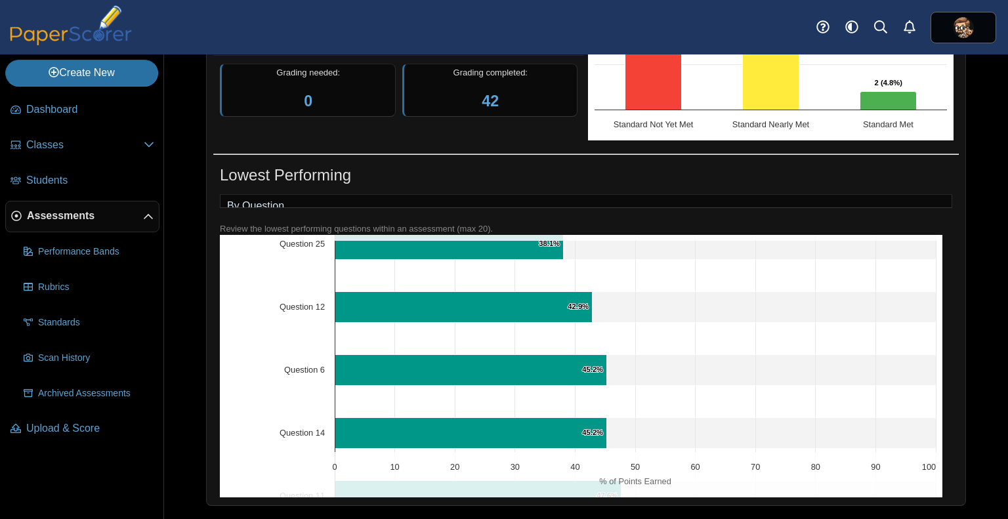
scroll to position [662, 0]
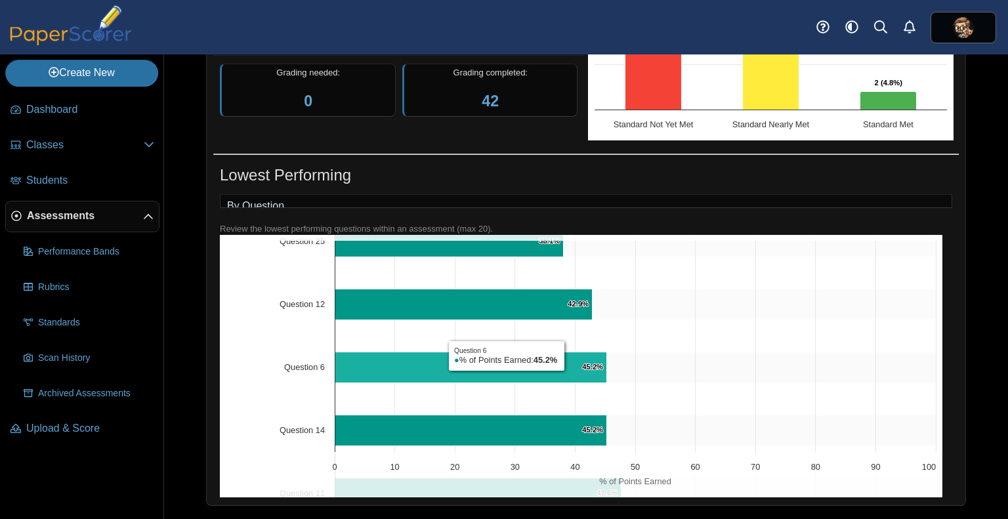
click at [507, 375] on icon "Question 6, 45.2%. % of Points Earned." at bounding box center [471, 367] width 272 height 31
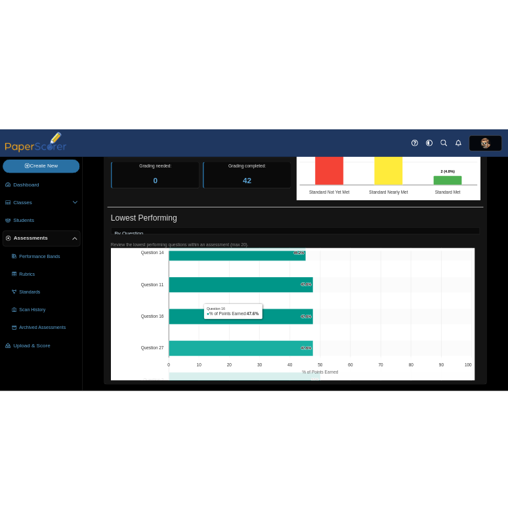
scroll to position [847, 0]
